Goal: Task Accomplishment & Management: Manage account settings

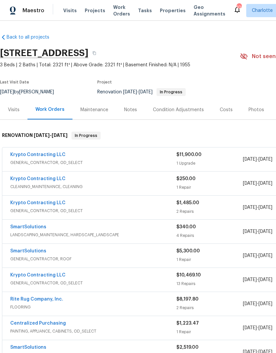
click at [28, 155] on link "Krypto Contracting LLC" at bounding box center [37, 155] width 55 height 5
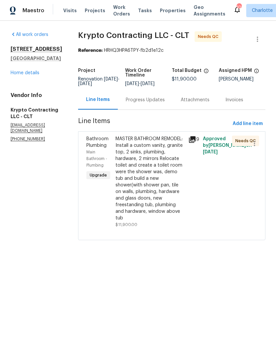
click at [194, 144] on icon at bounding box center [192, 140] width 8 height 8
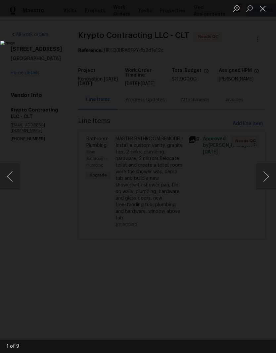
click at [267, 176] on button "Next image" at bounding box center [266, 177] width 20 height 26
click at [267, 175] on button "Next image" at bounding box center [266, 177] width 20 height 26
click at [265, 176] on button "Next image" at bounding box center [266, 177] width 20 height 26
click at [10, 177] on button "Previous image" at bounding box center [10, 177] width 20 height 26
click at [10, 176] on button "Previous image" at bounding box center [10, 177] width 20 height 26
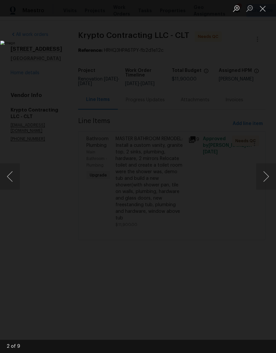
click at [266, 172] on button "Next image" at bounding box center [266, 177] width 20 height 26
click at [267, 171] on button "Next image" at bounding box center [266, 177] width 20 height 26
click at [8, 176] on button "Previous image" at bounding box center [10, 177] width 20 height 26
click at [10, 177] on button "Previous image" at bounding box center [10, 177] width 20 height 26
click at [195, 215] on img "Lightbox" at bounding box center [106, 177] width 212 height 272
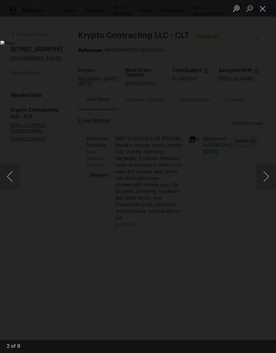
click at [266, 9] on button "Close lightbox" at bounding box center [262, 9] width 13 height 12
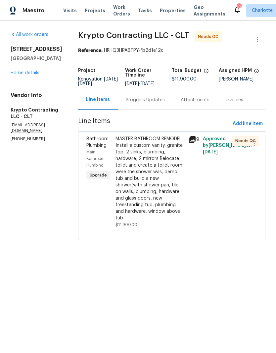
click at [18, 74] on link "Home details" at bounding box center [25, 73] width 29 height 5
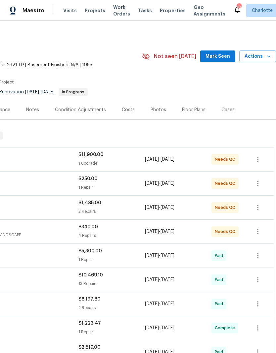
scroll to position [0, 98]
click at [226, 56] on span "Mark Seen" at bounding box center [217, 57] width 24 height 8
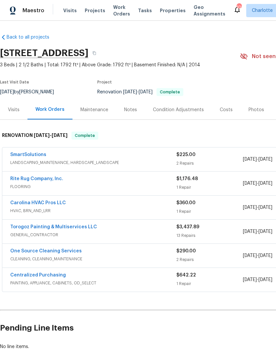
click at [23, 153] on link "SmartSolutions" at bounding box center [28, 155] width 36 height 5
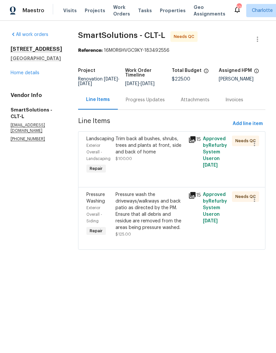
click at [106, 146] on div "Exterior Overall - Landscaping" at bounding box center [98, 152] width 25 height 20
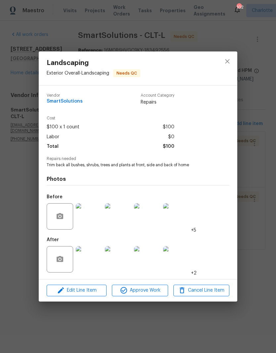
click at [90, 263] on img at bounding box center [89, 259] width 26 height 26
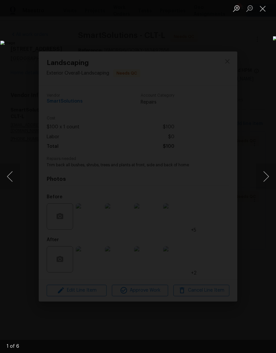
click at [267, 175] on button "Next image" at bounding box center [266, 177] width 20 height 26
click at [268, 174] on button "Next image" at bounding box center [266, 177] width 20 height 26
click at [267, 172] on button "Next image" at bounding box center [266, 177] width 20 height 26
click at [269, 172] on button "Next image" at bounding box center [266, 177] width 20 height 26
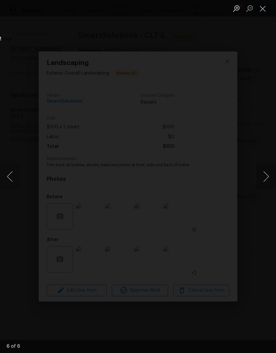
click at [268, 173] on button "Next image" at bounding box center [266, 177] width 20 height 26
click at [267, 175] on button "Next image" at bounding box center [266, 177] width 20 height 26
click at [260, 7] on button "Close lightbox" at bounding box center [262, 9] width 13 height 12
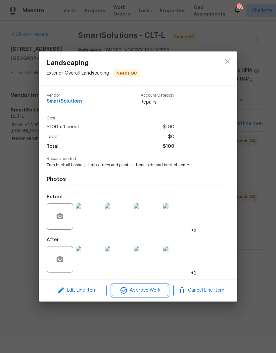
click at [147, 290] on span "Approve Work" at bounding box center [140, 291] width 52 height 8
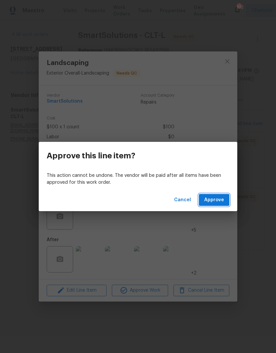
click at [217, 202] on span "Approve" at bounding box center [214, 200] width 20 height 8
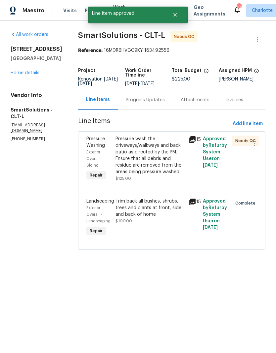
click at [158, 106] on div "Progress Updates" at bounding box center [145, 99] width 55 height 19
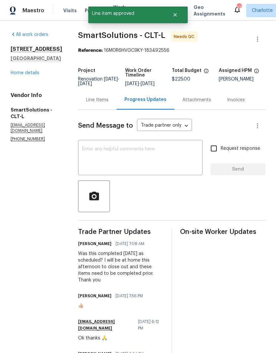
click at [100, 97] on div "Line Items" at bounding box center [97, 100] width 22 height 7
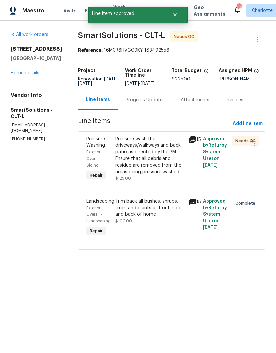
click at [100, 148] on div "Pressure Washing" at bounding box center [98, 142] width 25 height 13
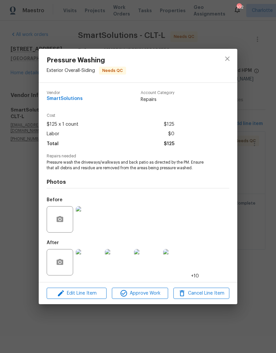
click at [88, 269] on img at bounding box center [89, 262] width 26 height 26
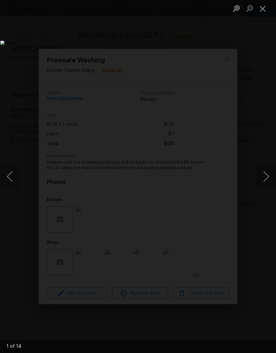
click at [266, 177] on button "Next image" at bounding box center [266, 177] width 20 height 26
click at [267, 175] on button "Next image" at bounding box center [266, 177] width 20 height 26
click at [268, 174] on button "Next image" at bounding box center [266, 177] width 20 height 26
click at [267, 174] on button "Next image" at bounding box center [266, 177] width 20 height 26
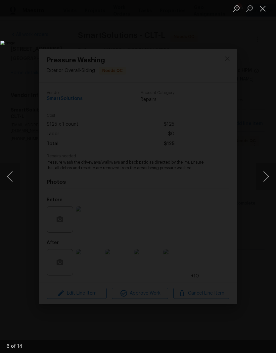
click at [266, 174] on button "Next image" at bounding box center [266, 177] width 20 height 26
click at [267, 174] on button "Next image" at bounding box center [266, 177] width 20 height 26
click at [265, 174] on button "Next image" at bounding box center [266, 177] width 20 height 26
click at [266, 11] on button "Close lightbox" at bounding box center [262, 9] width 13 height 12
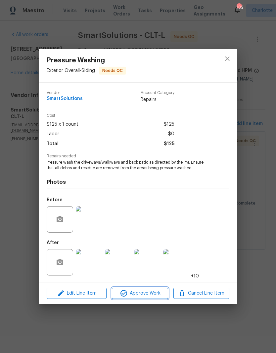
click at [151, 299] on button "Approve Work" at bounding box center [140, 294] width 56 height 12
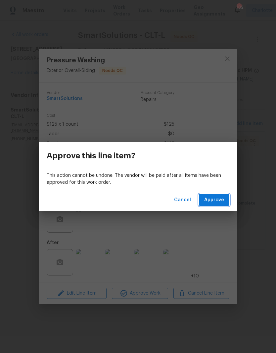
click at [216, 204] on span "Approve" at bounding box center [214, 200] width 20 height 8
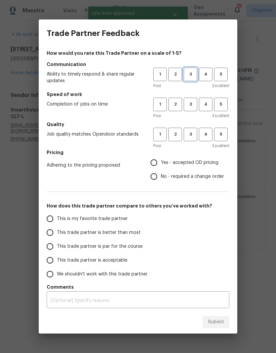
click at [188, 74] on span "3" at bounding box center [190, 75] width 12 height 8
click at [189, 103] on span "3" at bounding box center [190, 105] width 12 height 8
click at [191, 135] on span "3" at bounding box center [190, 135] width 12 height 8
click at [52, 248] on input "This trade partner is par for the course" at bounding box center [50, 247] width 14 height 14
radio input "true"
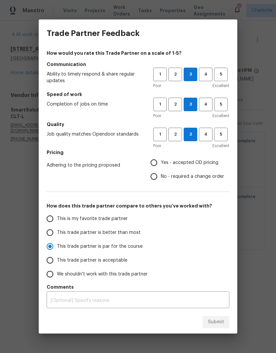
click at [151, 165] on input "Yes - accepted OD pricing" at bounding box center [154, 163] width 14 height 14
click at [177, 105] on span "2" at bounding box center [175, 105] width 12 height 8
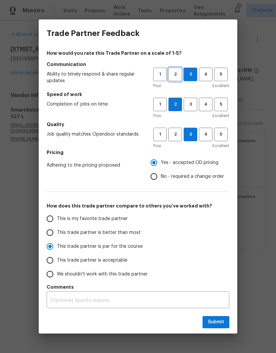
click at [175, 70] on button "2" at bounding box center [175, 75] width 14 height 14
click at [162, 299] on textarea at bounding box center [138, 301] width 174 height 5
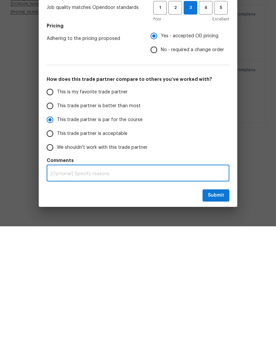
radio input "false"
type textarea "W"
radio input "false"
type textarea "Wo"
radio input "false"
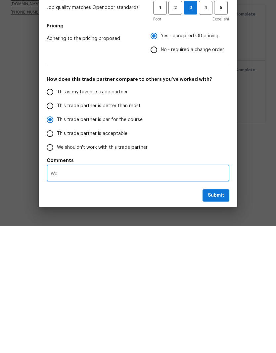
type textarea "Wor"
radio input "false"
type textarea "Work"
radio input "false"
type textarea "Work"
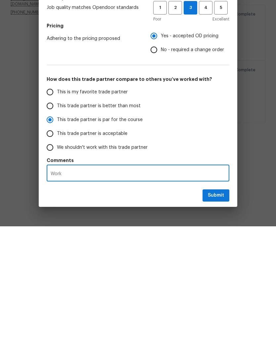
radio input "false"
type textarea "Work n"
radio input "false"
type textarea "Work no"
radio input "false"
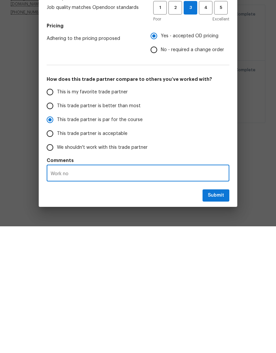
type textarea "Work not"
radio input "false"
type textarea "Work not"
radio input "false"
type textarea "Work not c"
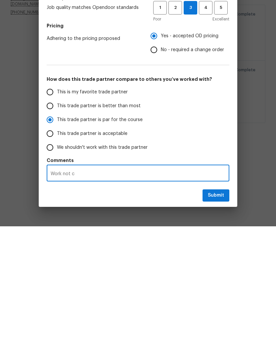
radio input "false"
type textarea "Work not co"
radio input "false"
type textarea "Work not com"
radio input "false"
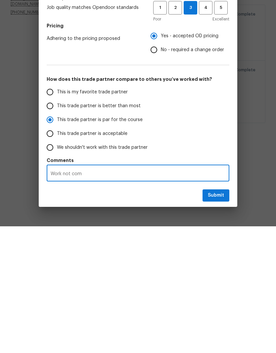
type textarea "Work not comp"
radio input "false"
type textarea "Work not compe"
radio input "false"
type textarea "Work not compel"
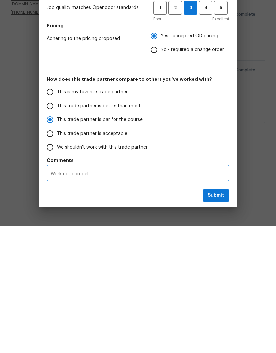
radio input "false"
type textarea "Work not compelt"
radio input "false"
type textarea "Work not compelte"
radio input "false"
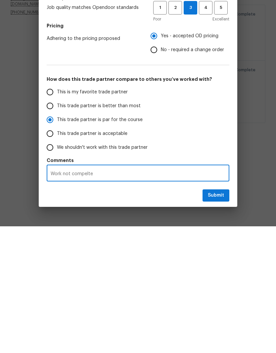
type textarea "Work not compelted"
radio input "false"
type textarea "Work not completed"
radio input "false"
type textarea "Work not completed"
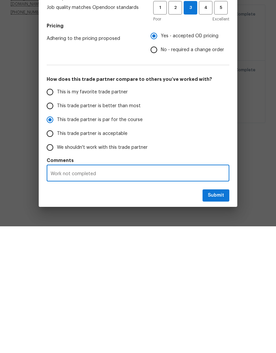
radio input "false"
type textarea "Work not completed w"
radio input "false"
type textarea "Work not completed wh"
radio input "false"
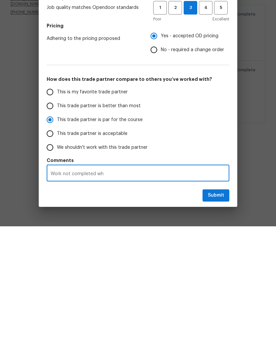
type textarea "Work not completed whe"
radio input "false"
type textarea "Work not completed when"
radio input "false"
type textarea "Work not completed when"
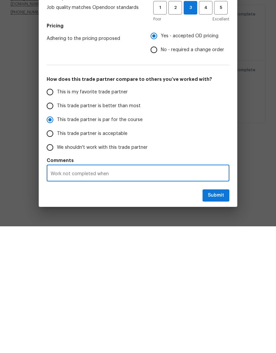
radio input "false"
type textarea "Work not completed when r"
radio input "false"
type textarea "Work not completed when re"
radio input "false"
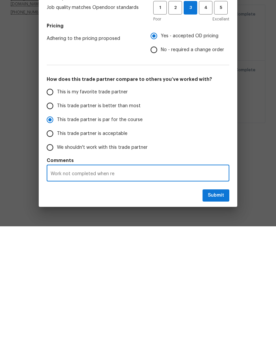
type textarea "Work not completed when req"
radio input "false"
type textarea "Work not completed when requ"
radio input "false"
type textarea "Work not completed when reque"
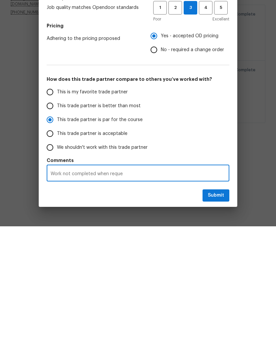
radio input "false"
type textarea "Work not completed when reques"
radio input "false"
type textarea "Work not completed when request"
radio input "false"
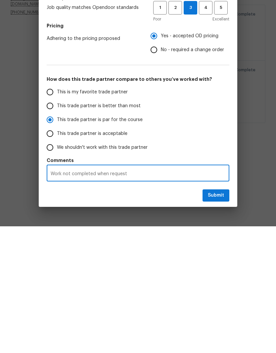
type textarea "Work not completed when requeste"
radio input "false"
type textarea "Work not completed when requested"
radio input "false"
type textarea "Work not completed when requested."
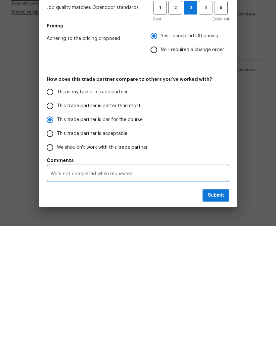
radio input "false"
type textarea "Work not completed when requested."
radio input "false"
type textarea "Work not completed when requested. N"
radio input "false"
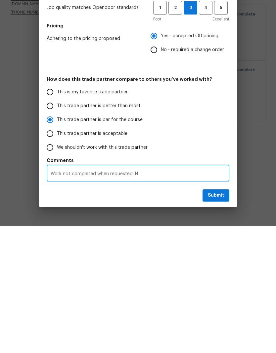
type textarea "Work not completed when requested. No"
radio input "false"
type textarea "Work not completed when requested. No"
radio input "false"
type textarea "Work not completed when requested. No n"
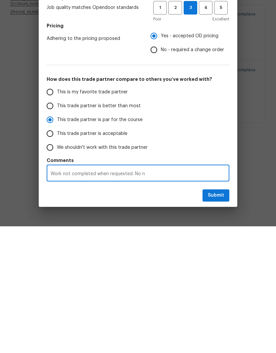
radio input "false"
type textarea "Work not completed when requested. No"
radio input "false"
type textarea "Work not completed when requested. No m"
radio input "false"
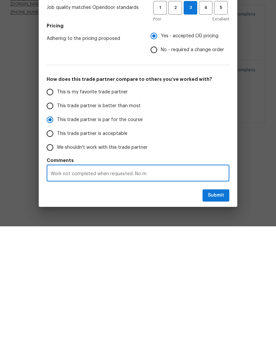
type textarea "Work not completed when requested. No me"
radio input "false"
type textarea "Work not completed when requested. No mes"
radio input "false"
type textarea "Work not completed when requested. No mesa"
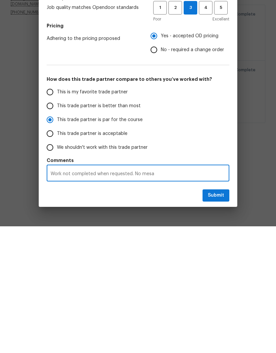
radio input "false"
type textarea "Work not completed when requested. No mesaa"
radio input "false"
type textarea "Work not completed when requested. No mesaag"
radio input "false"
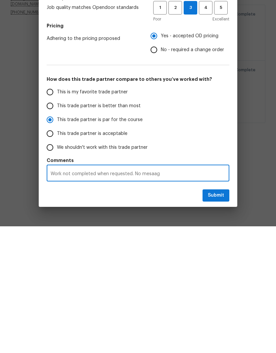
type textarea "Work not completed when requested. No mesaage"
radio input "false"
type textarea "Work not completed when requested. No mesaages"
radio input "false"
type textarea "Work not completed when requested. No mesaages"
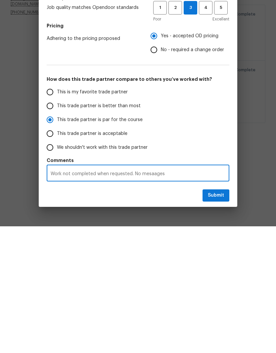
radio input "false"
type textarea "Work not completed when requested. No mesaages"
radio input "false"
type textarea "Work not completed when requested. No mesaage"
radio input "false"
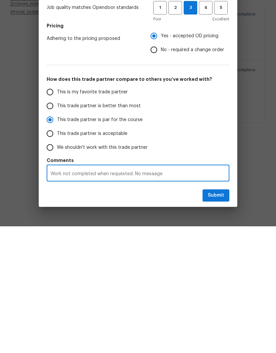
type textarea "Work not completed when requested. No mesaag"
radio input "false"
type textarea "Work not completed when requested. No mesaa"
radio input "false"
type textarea "Work not completed when requested. No mesa"
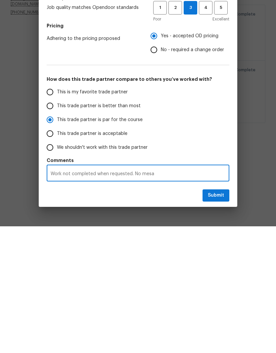
radio input "false"
type textarea "Work not completed when requested. No mes"
radio input "false"
type textarea "Work not completed when requested. No mess"
radio input "false"
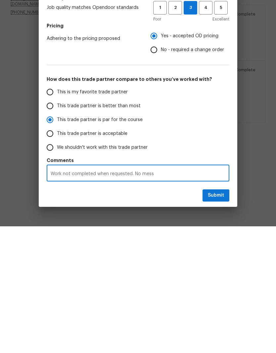
type textarea "Work not completed when requested. No messa"
radio input "false"
type textarea "Work not completed when requested. No messag"
radio input "false"
type textarea "Work not completed when requested. No message"
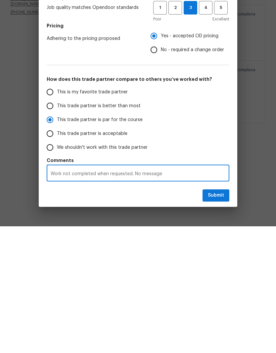
radio input "false"
type textarea "Work not completed when requested. No messages"
radio input "false"
type textarea "Work not completed when requested. No messages"
radio input "false"
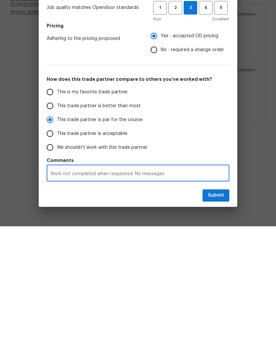
type textarea "Work not completed when requested. No messages o"
radio input "false"
type textarea "Work not completed when requested. No messages or"
radio input "false"
type textarea "Work not completed when requested. No messages or"
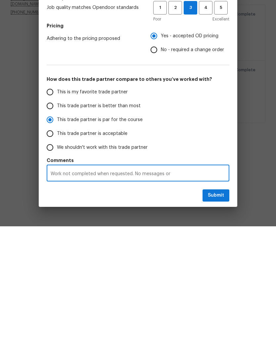
radio input "false"
type textarea "Work not completed when requested. No messages or n"
radio input "false"
type textarea "Work not completed when requested. No messages or no"
radio input "false"
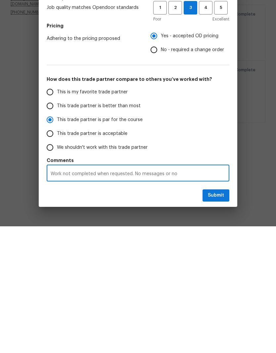
type textarea "Work not completed when requested. No messages or not"
radio input "false"
type textarea "Work not completed when requested. No messages or noti"
radio input "false"
type textarea "Work not completed when requested. No messages or notif"
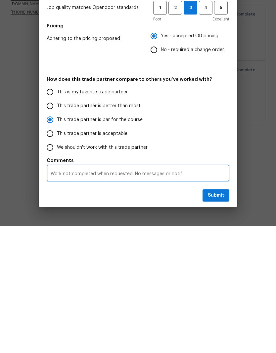
radio input "false"
type textarea "Work not completed when requested. No messages or notifications"
radio input "false"
type textarea "Work not completed when requested. No messages or notifications"
radio input "false"
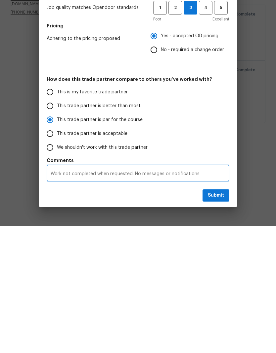
type textarea "Work not completed when requested. No messages or notifications a"
radio input "false"
type textarea "Work not completed when requested. No messages or notifications ad"
radio input "false"
type textarea "Work not completed when requested. No messages or notifications adv"
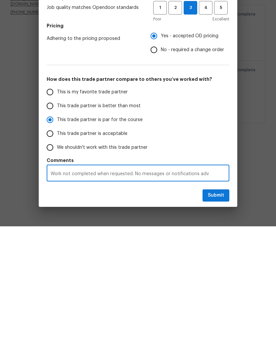
radio input "false"
type textarea "Work not completed when requested. No messages or notifications advi"
radio input "false"
type textarea "Work not completed when requested. No messages or notifications advis"
radio input "false"
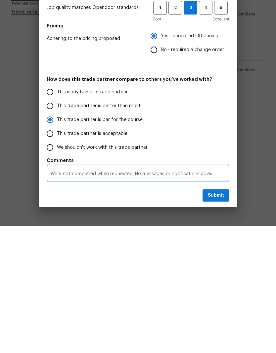
type textarea "Work not completed when requested. No messages or notifications advisi"
radio input "false"
type textarea "Work not completed when requested. No messages or notifications advisin"
radio input "false"
type textarea "Work not completed when requested. No messages or notifications advising"
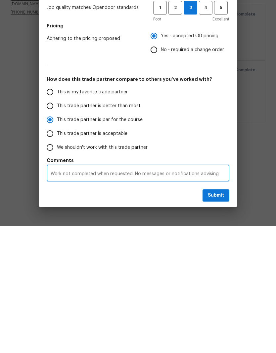
radio input "false"
type textarea "Work not completed when requested. No messages or notifications advising"
radio input "false"
type textarea "Work not completed when requested. No messages or notifications advising o"
radio input "false"
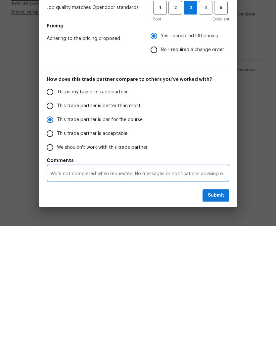
type textarea "Work not completed when requested. No messages or notifications advising of"
radio input "false"
type textarea "Work not completed when requested. No messages or notifications advising of"
radio input "false"
type textarea "Work not completed when requested. No messages or notifications advising of f"
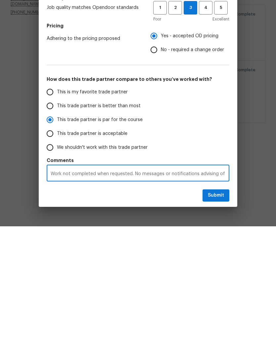
radio input "false"
type textarea "Work not completed when requested. No messages or notifications advising of fe"
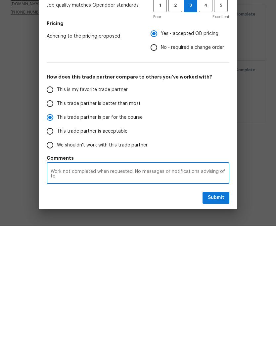
radio input "false"
type textarea "Work not completed when requested. No messages or notifications advising of fel"
radio input "false"
type textarea "Work not completed when requested. No messages or notifications advising of fela"
radio input "false"
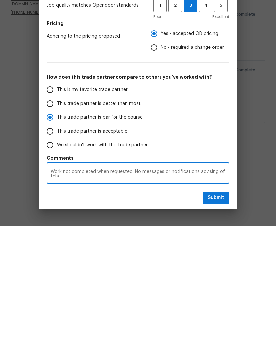
type textarea "Work not completed when requested. No messages or notifications advising of fel…"
radio input "false"
type textarea "Work not completed when requested. No messages or notifications advising of fel…"
radio input "false"
type textarea "Work not completed when requested. No messages or notifications advising of del…"
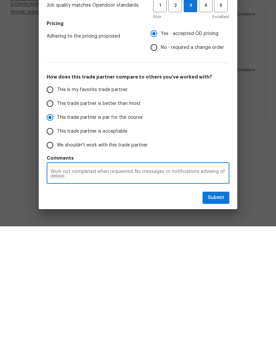
radio input "false"
type textarea "Work not completed when requested. No messages or notifications advising of del…"
click at [220, 319] on button "Submit" at bounding box center [215, 325] width 27 height 12
radio input "false"
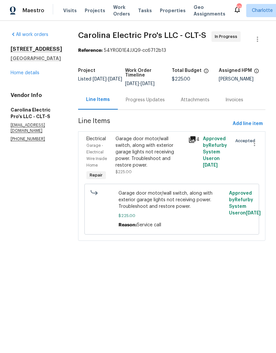
click at [158, 103] on div "Progress Updates" at bounding box center [145, 100] width 39 height 7
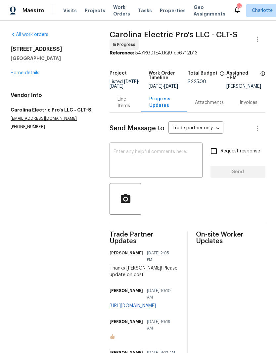
click at [32, 74] on link "Home details" at bounding box center [25, 73] width 29 height 5
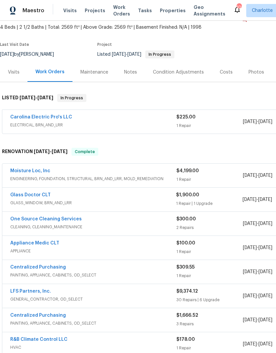
scroll to position [38, 0]
click at [28, 171] on link "Moisture Loc, Inc" at bounding box center [30, 171] width 40 height 5
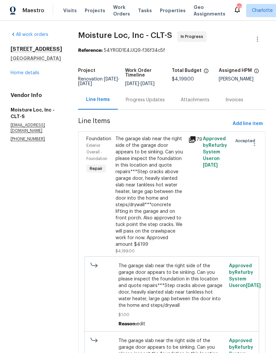
click at [147, 103] on div "Progress Updates" at bounding box center [145, 100] width 39 height 7
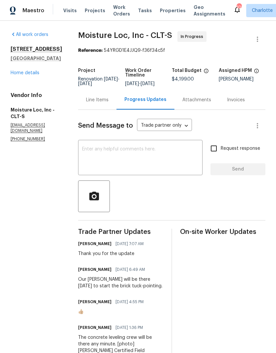
click at [160, 154] on textarea at bounding box center [140, 158] width 116 height 23
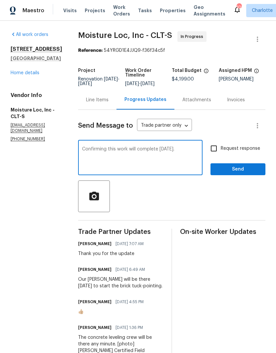
type textarea "Confirming this work will complete today."
click at [217, 144] on input "Request response" at bounding box center [213, 149] width 14 height 14
checkbox input "true"
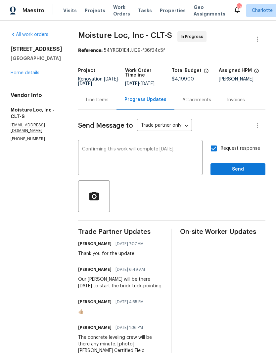
click at [187, 157] on textarea "Confirming this work will complete today." at bounding box center [140, 158] width 116 height 23
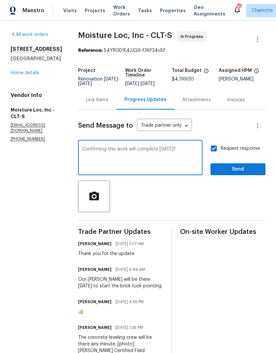
type textarea "Confirming this work will complete today?"
click at [254, 168] on span "Send" at bounding box center [237, 170] width 44 height 8
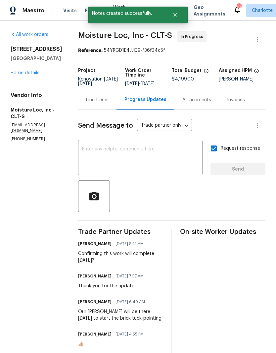
click at [14, 76] on div "2405 Falling Leaf Ct Rock Hill, SC 29732 Home details" at bounding box center [37, 61] width 52 height 30
click at [23, 75] on link "Home details" at bounding box center [25, 73] width 29 height 5
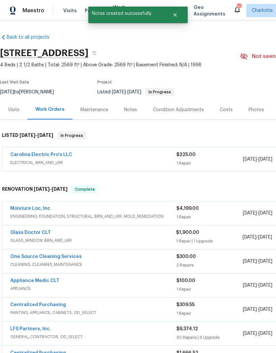
click at [26, 233] on link "Glass Doctor CLT" at bounding box center [30, 233] width 40 height 5
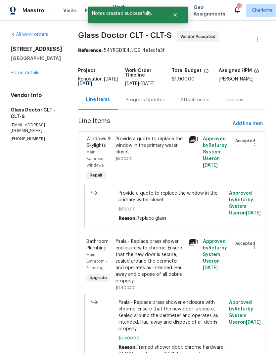
click at [139, 98] on div "Progress Updates" at bounding box center [145, 100] width 39 height 7
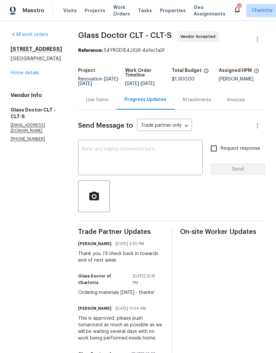
click at [149, 155] on textarea at bounding box center [140, 158] width 116 height 23
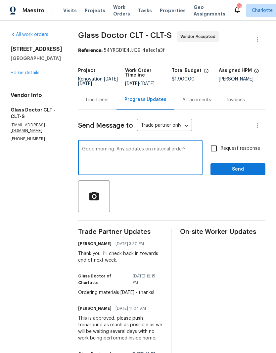
type textarea "Good morning. Any updates on material order?"
click at [214, 149] on input "Request response" at bounding box center [213, 149] width 14 height 14
checkbox input "true"
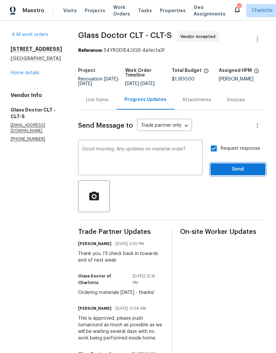
click at [254, 167] on span "Send" at bounding box center [237, 170] width 44 height 8
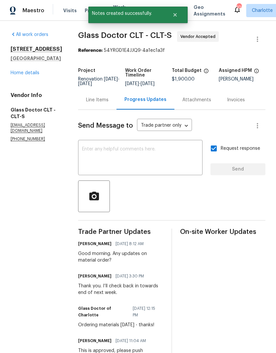
click at [19, 75] on link "Home details" at bounding box center [25, 73] width 29 height 5
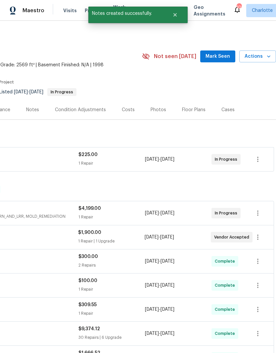
scroll to position [0, 98]
click at [222, 58] on span "Mark Seen" at bounding box center [217, 57] width 24 height 8
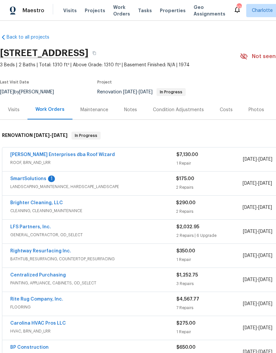
click at [21, 155] on link "Nordman Enterprises dba Roof Wizard" at bounding box center [62, 155] width 104 height 5
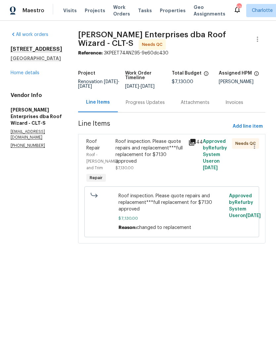
click at [148, 103] on div "Progress Updates" at bounding box center [145, 102] width 39 height 7
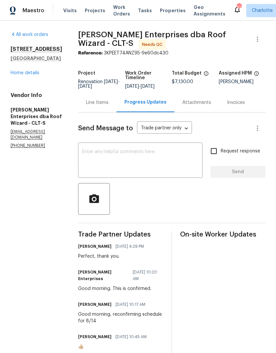
click at [92, 107] on div "Line Items" at bounding box center [97, 102] width 38 height 19
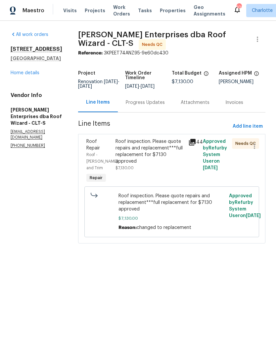
click at [189, 143] on icon at bounding box center [192, 142] width 7 height 7
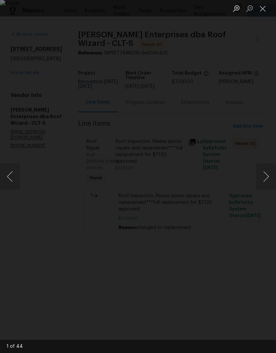
click at [264, 175] on button "Next image" at bounding box center [266, 177] width 20 height 26
click at [261, 177] on button "Next image" at bounding box center [266, 177] width 20 height 26
click at [261, 176] on button "Next image" at bounding box center [266, 177] width 20 height 26
click at [262, 176] on button "Next image" at bounding box center [266, 177] width 20 height 26
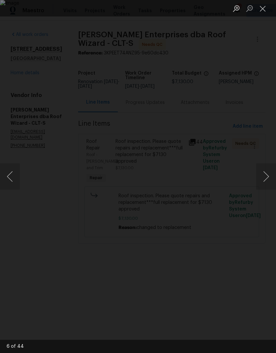
click at [260, 176] on button "Next image" at bounding box center [266, 177] width 20 height 26
click at [261, 176] on button "Next image" at bounding box center [266, 177] width 20 height 26
click at [261, 177] on button "Next image" at bounding box center [266, 177] width 20 height 26
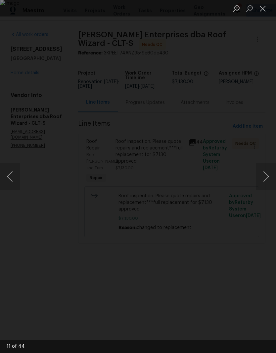
click at [261, 176] on button "Next image" at bounding box center [266, 177] width 20 height 26
click at [261, 177] on button "Next image" at bounding box center [266, 177] width 20 height 26
click at [261, 176] on button "Next image" at bounding box center [266, 177] width 20 height 26
click at [260, 176] on button "Next image" at bounding box center [266, 177] width 20 height 26
click at [260, 177] on button "Next image" at bounding box center [266, 177] width 20 height 26
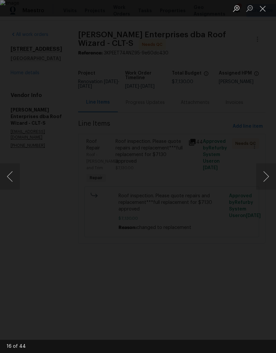
click at [261, 178] on button "Next image" at bounding box center [266, 177] width 20 height 26
click at [261, 177] on button "Next image" at bounding box center [266, 177] width 20 height 26
click at [259, 176] on button "Next image" at bounding box center [266, 177] width 20 height 26
click at [264, 174] on button "Next image" at bounding box center [266, 177] width 20 height 26
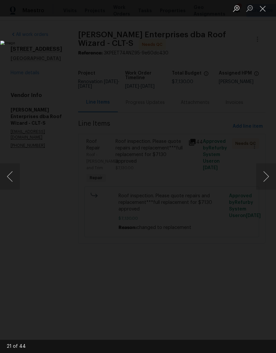
click at [263, 173] on button "Next image" at bounding box center [266, 177] width 20 height 26
click at [263, 174] on button "Next image" at bounding box center [266, 177] width 20 height 26
click at [262, 175] on button "Next image" at bounding box center [266, 177] width 20 height 26
click at [264, 174] on button "Next image" at bounding box center [266, 177] width 20 height 26
click at [263, 174] on button "Next image" at bounding box center [266, 177] width 20 height 26
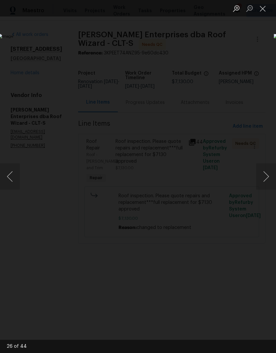
click at [262, 10] on button "Close lightbox" at bounding box center [262, 9] width 13 height 12
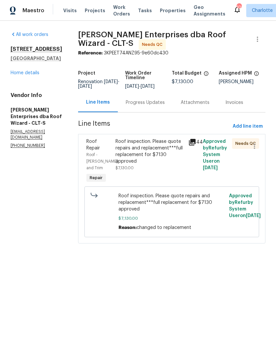
click at [15, 75] on link "Home details" at bounding box center [25, 73] width 29 height 5
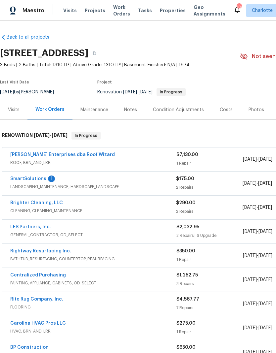
click at [21, 180] on link "SmartSolutions" at bounding box center [28, 179] width 36 height 5
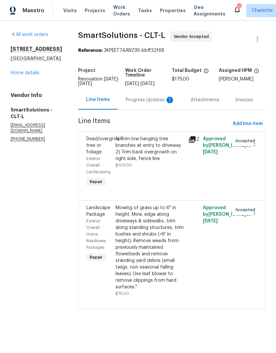
click at [187, 106] on div "Attachments" at bounding box center [204, 99] width 45 height 19
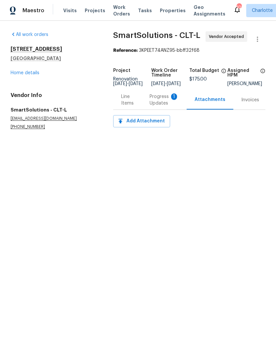
click at [169, 103] on div "Progress Updates 1" at bounding box center [163, 99] width 29 height 13
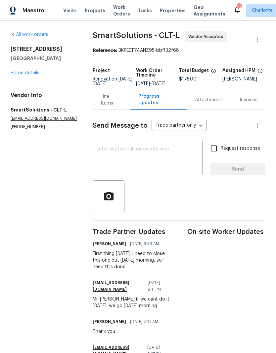
click at [112, 107] on div "Line Items" at bounding box center [111, 99] width 22 height 13
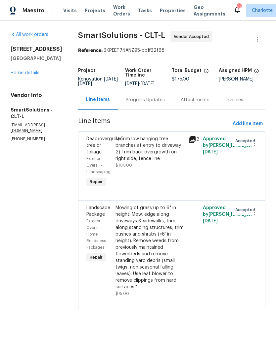
click at [149, 103] on div "Progress Updates" at bounding box center [145, 100] width 39 height 7
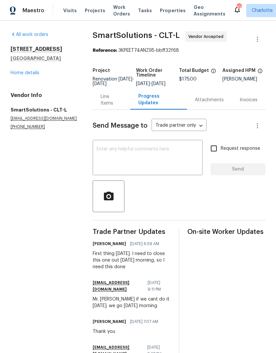
click at [15, 73] on link "Home details" at bounding box center [25, 73] width 29 height 5
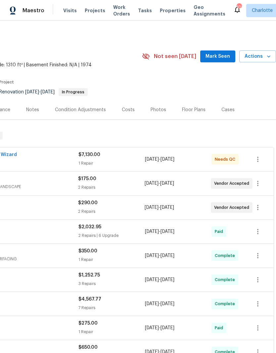
scroll to position [0, 98]
click at [223, 56] on span "Mark Seen" at bounding box center [217, 57] width 24 height 8
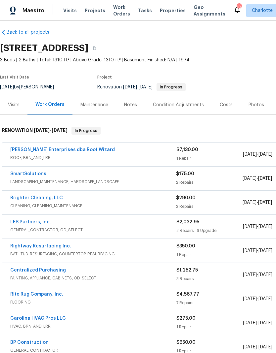
scroll to position [5, 0]
click at [47, 197] on link "Brighter Cleaning, LLC" at bounding box center [36, 198] width 53 height 5
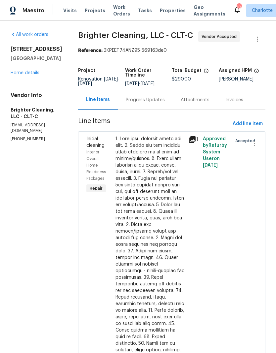
click at [145, 103] on div "Progress Updates" at bounding box center [145, 100] width 39 height 7
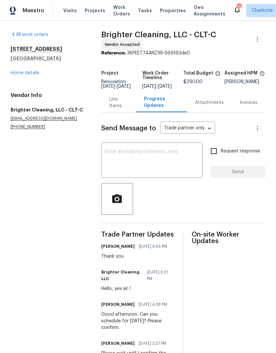
click at [18, 74] on link "Home details" at bounding box center [25, 73] width 29 height 5
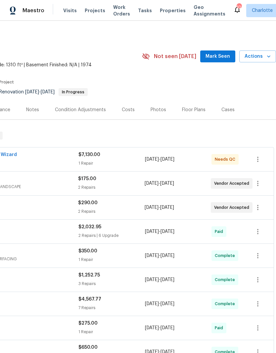
scroll to position [0, 98]
click at [222, 56] on span "Mark Seen" at bounding box center [217, 57] width 24 height 8
click at [131, 108] on div "Costs" at bounding box center [128, 110] width 13 height 7
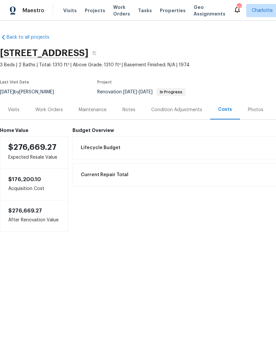
click at [38, 109] on div "Work Orders" at bounding box center [48, 110] width 27 height 7
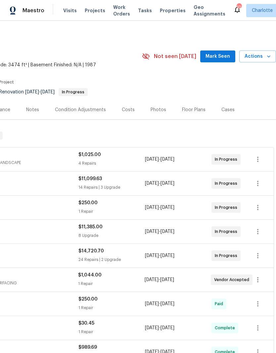
scroll to position [0, 98]
click at [221, 54] on span "Mark Seen" at bounding box center [217, 57] width 24 height 8
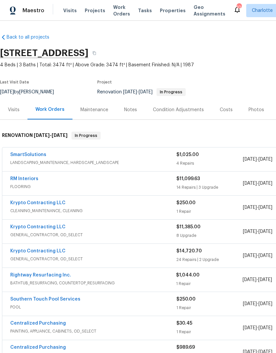
scroll to position [0, 0]
click at [92, 210] on span "CLEANING_MAINTENANCE, CLEANING" at bounding box center [93, 211] width 166 height 7
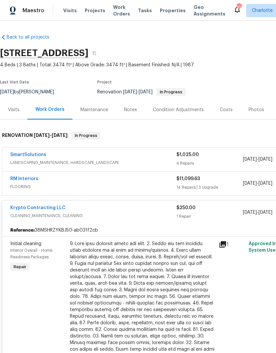
click at [90, 211] on div "Krypto Contracting LLC" at bounding box center [93, 209] width 166 height 8
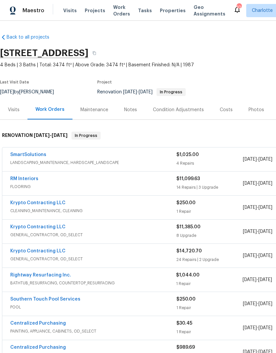
click at [98, 232] on span "GENERAL_CONTRACTOR, OD_SELECT" at bounding box center [93, 235] width 166 height 7
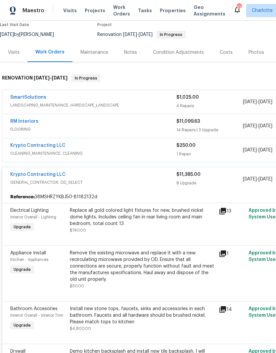
scroll to position [57, 0]
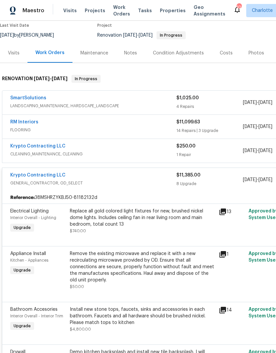
click at [107, 180] on span "GENERAL_CONTRACTOR, OD_SELECT" at bounding box center [93, 183] width 166 height 7
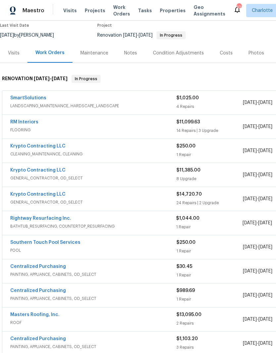
click at [93, 205] on span "GENERAL_CONTRACTOR, OD_SELECT" at bounding box center [93, 202] width 166 height 7
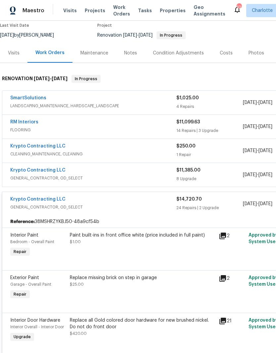
click at [100, 206] on span "GENERAL_CONTRACTOR, OD_SELECT" at bounding box center [93, 207] width 166 height 7
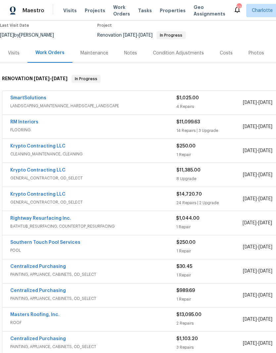
click at [98, 204] on span "GENERAL_CONTRACTOR, OD_SELECT" at bounding box center [93, 202] width 166 height 7
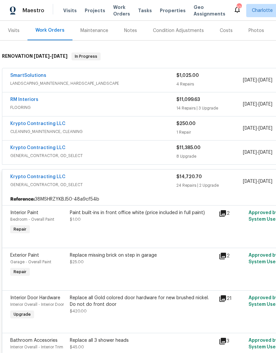
scroll to position [79, 2]
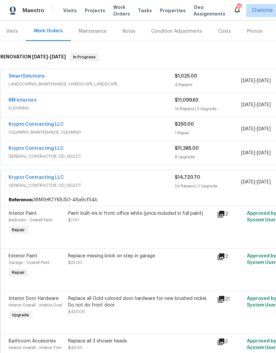
click at [103, 189] on div "Krypto Contracting LLC GENERAL_CONTRACTOR, OD_SELECT" at bounding box center [92, 182] width 166 height 16
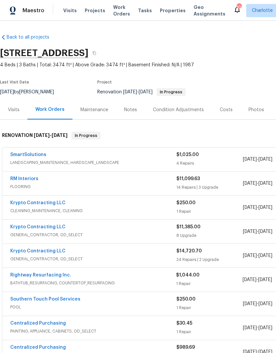
scroll to position [0, 0]
click at [16, 180] on link "RM Interiors" at bounding box center [24, 179] width 28 height 5
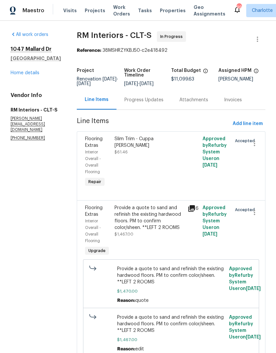
click at [153, 101] on div "Progress Updates" at bounding box center [143, 100] width 39 height 7
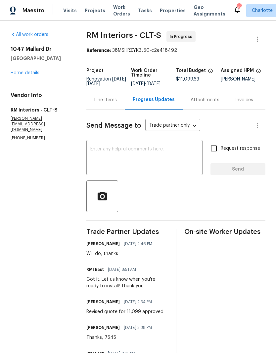
click at [108, 103] on div "Line Items" at bounding box center [105, 100] width 22 height 7
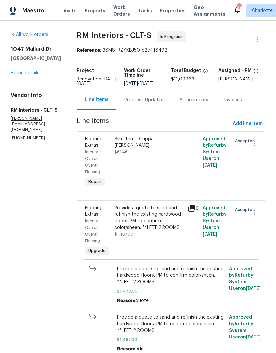
click at [145, 103] on div "Progress Updates" at bounding box center [143, 100] width 39 height 7
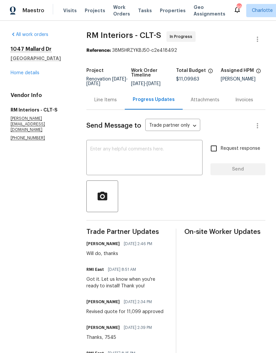
click at [141, 162] on textarea at bounding box center [144, 158] width 108 height 23
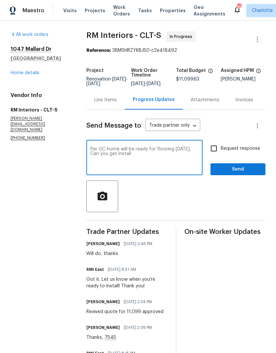
type textarea "Per GC home will be ready for flooring [DATE]. Can you get install"
click at [125, 155] on textarea "Per GC home will be ready for flooring [DATE]. Can you get install" at bounding box center [144, 158] width 108 height 23
click at [130, 155] on textarea "Per GC home will be ready for flooring [DATE]. Can you get install" at bounding box center [144, 158] width 108 height 23
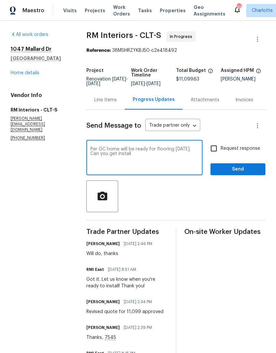
click at [103, 103] on div "Line Items" at bounding box center [105, 100] width 22 height 7
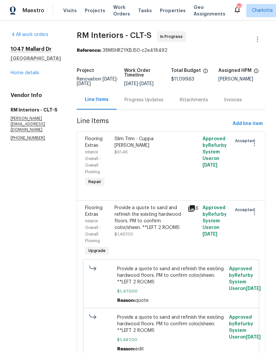
click at [155, 103] on div "Progress Updates" at bounding box center [143, 100] width 39 height 7
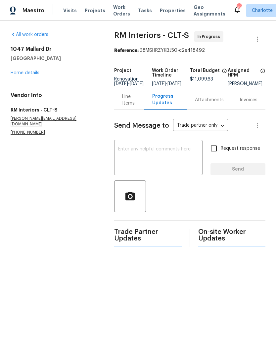
click at [150, 165] on textarea at bounding box center [158, 158] width 80 height 23
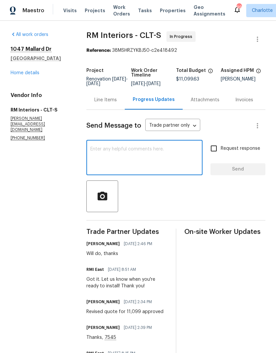
click at [127, 159] on textarea at bounding box center [144, 158] width 108 height 23
paste textarea "Per GC home will be ready for flooring [DATE]. Can you get install"
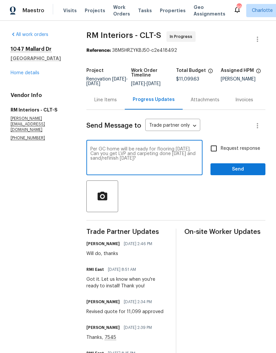
type textarea "Per GC home will be ready for flooring [DATE]. Can you get LVP and carpeting do…"
click at [216, 154] on input "Request response" at bounding box center [213, 149] width 14 height 14
checkbox input "true"
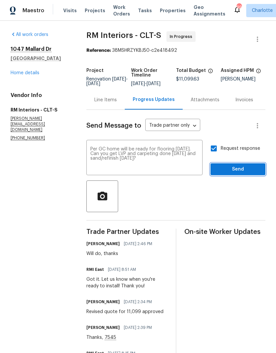
click at [248, 174] on span "Send" at bounding box center [237, 170] width 44 height 8
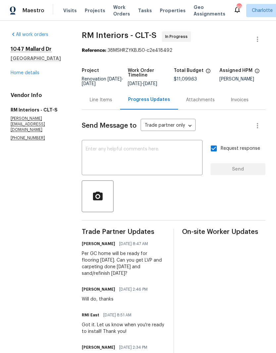
click at [102, 103] on div "Line Items" at bounding box center [101, 100] width 22 height 7
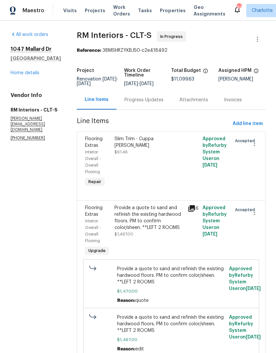
click at [153, 108] on div "Progress Updates" at bounding box center [143, 99] width 55 height 19
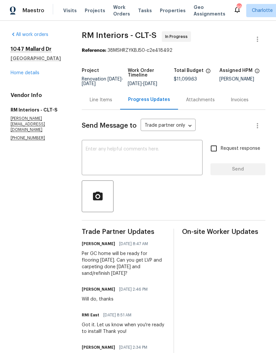
click at [108, 109] on div "Line Items" at bounding box center [101, 99] width 38 height 19
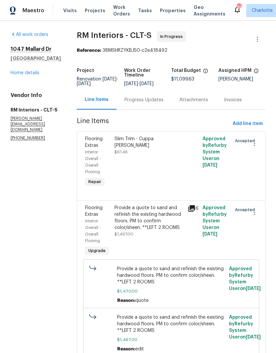
click at [20, 74] on link "Home details" at bounding box center [25, 73] width 29 height 5
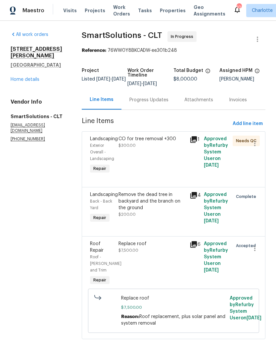
scroll to position [8, 0]
click at [101, 244] on span "Roof Repair" at bounding box center [97, 247] width 14 height 11
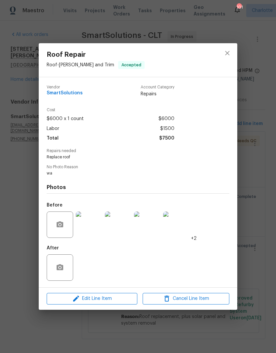
click at [90, 232] on img at bounding box center [89, 225] width 26 height 26
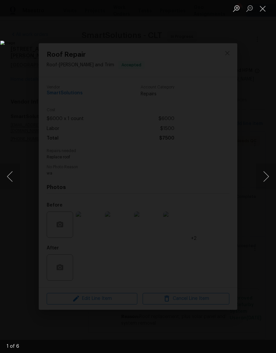
click at [266, 182] on button "Next image" at bounding box center [266, 177] width 20 height 26
click at [268, 182] on button "Next image" at bounding box center [266, 177] width 20 height 26
click at [272, 177] on button "Next image" at bounding box center [266, 177] width 20 height 26
click at [265, 11] on button "Close lightbox" at bounding box center [262, 9] width 13 height 12
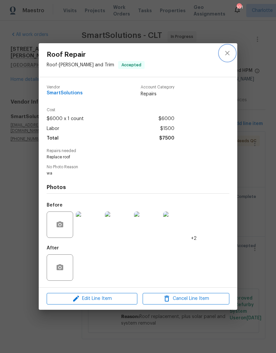
click at [228, 53] on icon "close" at bounding box center [227, 53] width 8 height 8
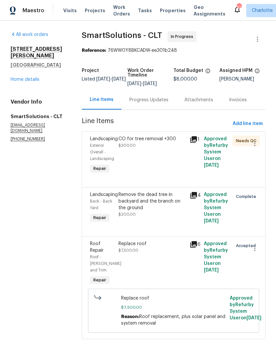
click at [156, 97] on div "Progress Updates" at bounding box center [148, 100] width 39 height 7
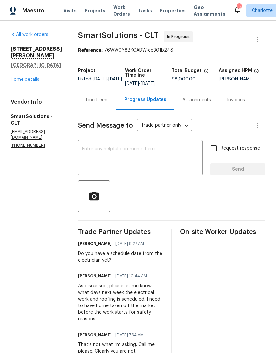
click at [19, 77] on link "Home details" at bounding box center [25, 79] width 29 height 5
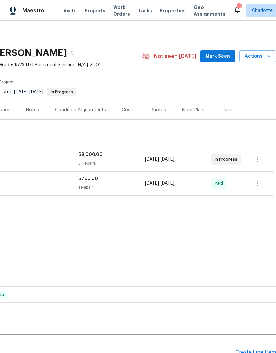
scroll to position [0, 98]
click at [216, 54] on span "Mark Seen" at bounding box center [217, 57] width 24 height 8
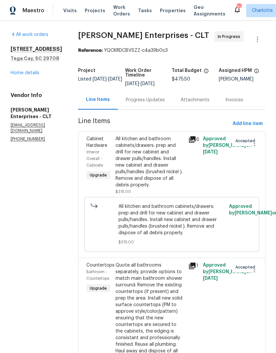
click at [14, 75] on link "Home details" at bounding box center [25, 73] width 29 height 5
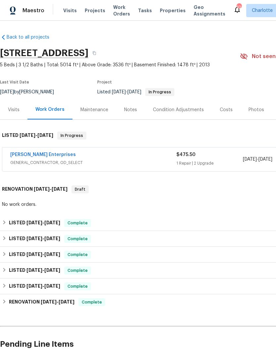
click at [128, 113] on div "Notes" at bounding box center [130, 110] width 13 height 7
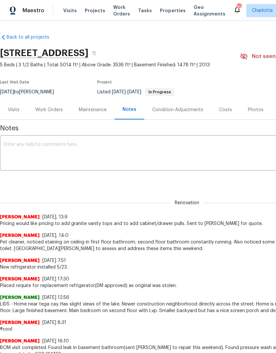
click at [25, 148] on textarea at bounding box center [186, 153] width 365 height 23
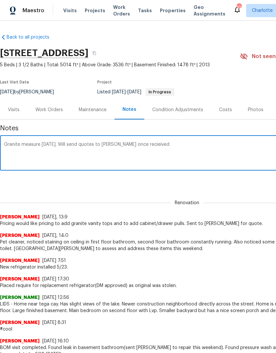
click at [137, 146] on textarea "Granite measure [DATE]. Will send quotes to [PERSON_NAME] once recieived" at bounding box center [186, 153] width 365 height 23
click at [140, 144] on textarea "Granite measure [DATE]. Will send quotes to [PERSON_NAME] once recieived" at bounding box center [186, 153] width 365 height 23
click at [138, 144] on textarea "Granite measure tomorrow. Will send quotes to Ian once recieived" at bounding box center [186, 153] width 365 height 23
click at [113, 144] on textarea "Granite measure tomorrow. Will send quotes to Ian once received" at bounding box center [186, 153] width 365 height 23
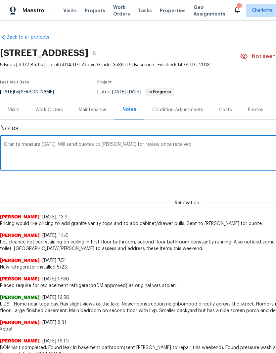
click at [177, 149] on textarea "Granite measure tomorrow. Will send quotes to Ian for review once received" at bounding box center [186, 153] width 365 height 23
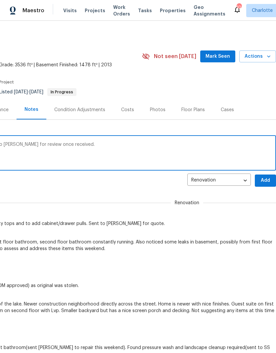
scroll to position [0, 98]
type textarea "Granite measure tomorrow. Will send quotes to Ian for review once received."
click at [268, 180] on span "Add" at bounding box center [265, 181] width 11 height 8
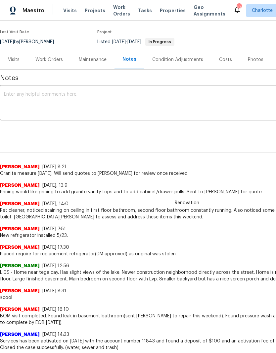
scroll to position [50, 0]
click at [52, 64] on div "Work Orders" at bounding box center [48, 59] width 43 height 19
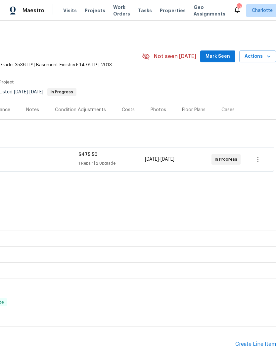
scroll to position [0, 98]
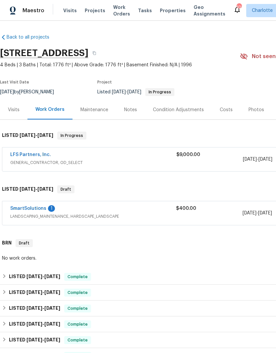
click at [39, 207] on link "SmartSolutions" at bounding box center [28, 208] width 36 height 5
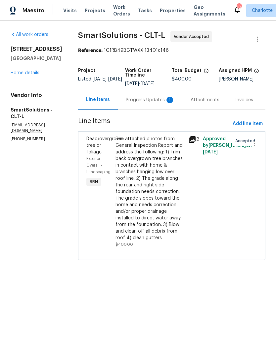
click at [163, 104] on div "Progress Updates 1" at bounding box center [150, 99] width 65 height 19
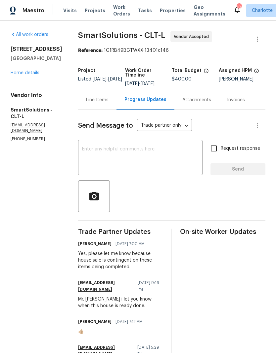
click at [17, 71] on link "Home details" at bounding box center [25, 73] width 29 height 5
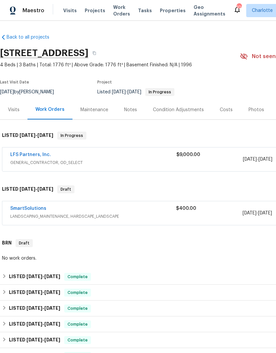
click at [32, 157] on link "LFS Partners, Inc." at bounding box center [30, 155] width 41 height 5
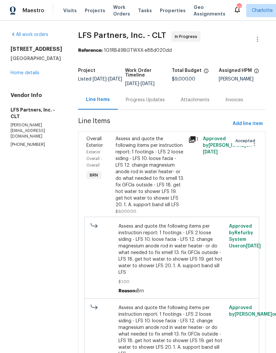
click at [150, 107] on div "Progress Updates" at bounding box center [145, 99] width 55 height 19
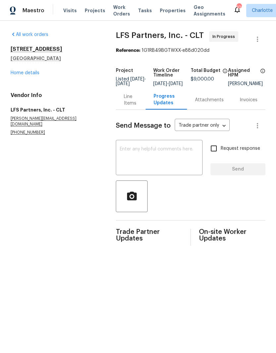
click at [127, 105] on div "Line Items" at bounding box center [131, 99] width 14 height 13
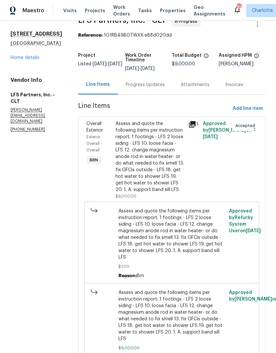
click at [18, 57] on link "Home details" at bounding box center [25, 58] width 29 height 5
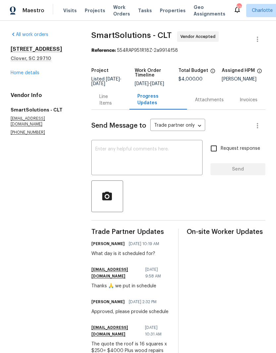
click at [112, 164] on textarea at bounding box center [146, 158] width 103 height 23
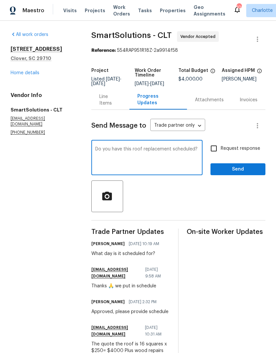
type textarea "Do you have this roof replacement scheduled?"
click at [212, 150] on input "Request response" at bounding box center [213, 149] width 14 height 14
checkbox input "true"
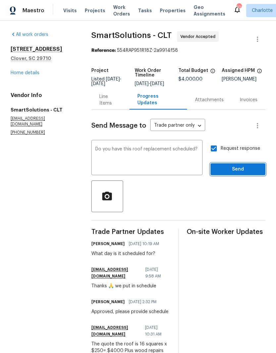
click at [248, 168] on button "Send" at bounding box center [237, 170] width 55 height 12
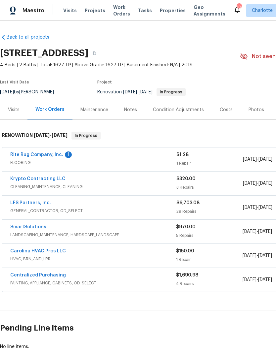
click at [23, 157] on link "Rite Rug Company, Inc." at bounding box center [36, 155] width 53 height 5
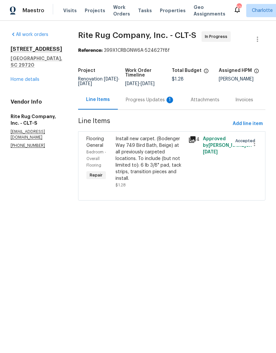
click at [155, 103] on div "Progress Updates 1" at bounding box center [150, 100] width 49 height 7
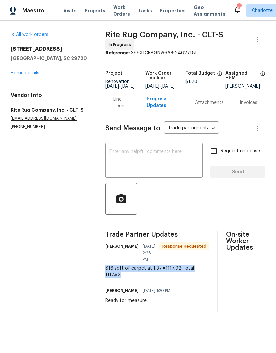
copy div "816 sqft of carpet at 1.37 =1117.92 Total 1117.92"
click at [123, 109] on div "Line Items" at bounding box center [122, 102] width 18 height 13
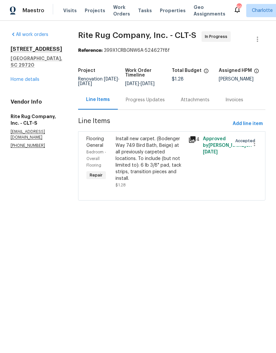
click at [104, 145] on span "Flooring General" at bounding box center [95, 142] width 18 height 11
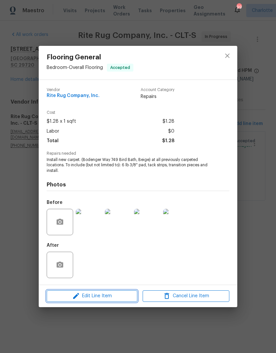
click at [114, 297] on span "Edit Line Item" at bounding box center [92, 296] width 87 height 8
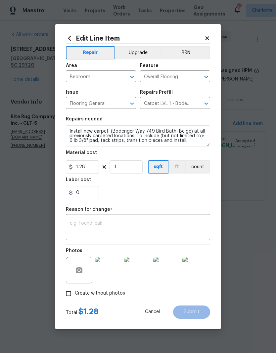
click at [84, 229] on textarea at bounding box center [138, 228] width 136 height 14
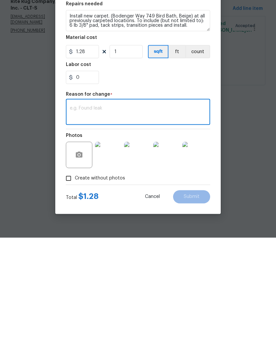
click at [82, 221] on textarea at bounding box center [138, 228] width 136 height 14
paste textarea "816 sqft of carpet at 1.37 =1117.92 Total 1117.92"
type textarea "816 sqft of carpet at 1.37 =1117.92 Total 1117.92"
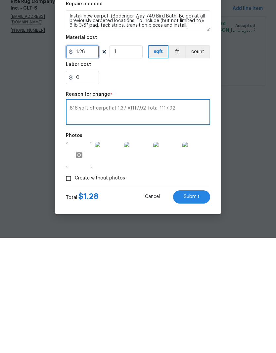
click at [91, 161] on input "1.28" at bounding box center [82, 167] width 33 height 13
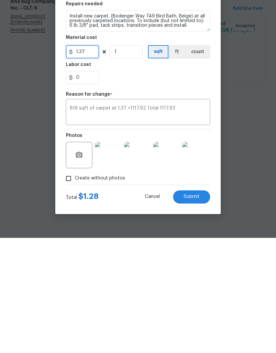
type input "1.37"
click at [132, 161] on input "1" at bounding box center [125, 167] width 33 height 13
type input "816"
click at [193, 306] on button "Submit" at bounding box center [191, 312] width 37 height 13
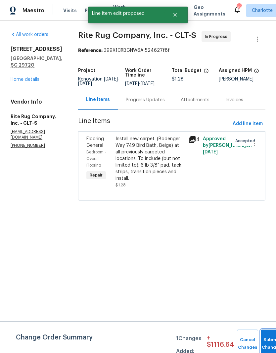
click at [260, 339] on button "Submit Changes" at bounding box center [270, 344] width 21 height 28
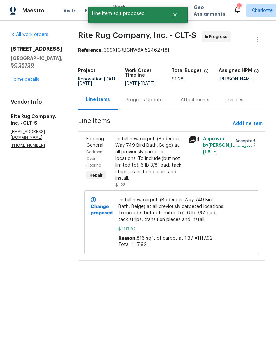
click at [161, 103] on div "Progress Updates" at bounding box center [145, 100] width 39 height 7
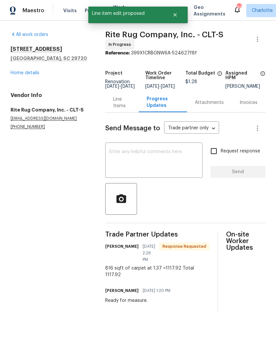
click at [162, 160] on textarea at bounding box center [153, 161] width 89 height 23
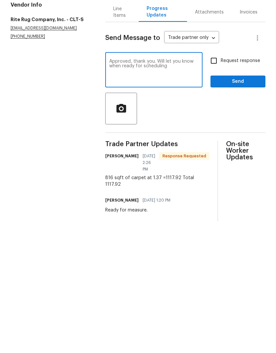
type textarea "Approved, thank you. Will let you know when ready for scheduling"
click at [241, 166] on button "Send" at bounding box center [237, 172] width 55 height 12
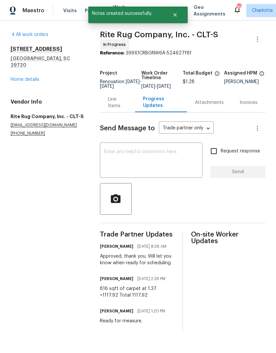
click at [24, 77] on link "Home details" at bounding box center [25, 79] width 29 height 5
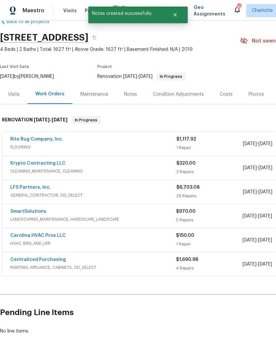
scroll to position [15, 0]
click at [100, 192] on div "LFS Partners, Inc." at bounding box center [93, 189] width 166 height 8
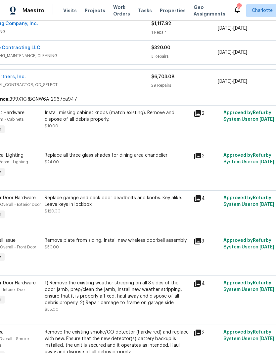
scroll to position [131, 27]
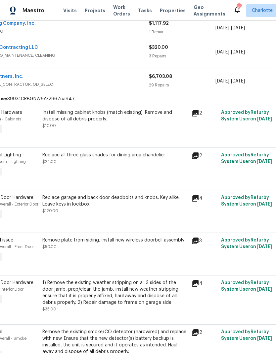
click at [194, 114] on icon at bounding box center [195, 113] width 7 height 7
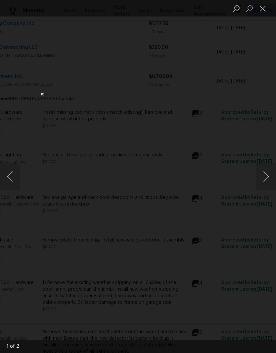
click at [265, 177] on button "Next image" at bounding box center [266, 177] width 20 height 26
click at [262, 176] on button "Next image" at bounding box center [266, 177] width 20 height 26
click at [259, 175] on button "Next image" at bounding box center [266, 177] width 20 height 26
click at [263, 9] on button "Close lightbox" at bounding box center [262, 9] width 13 height 12
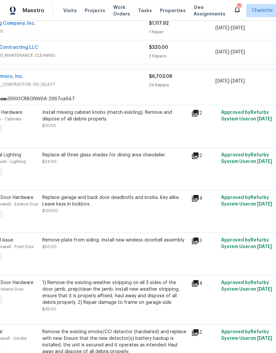
click at [198, 157] on icon at bounding box center [195, 156] width 7 height 7
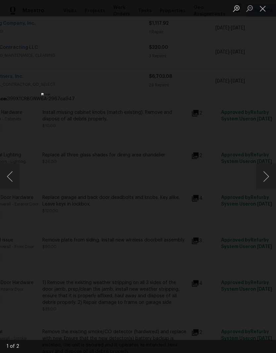
click at [264, 177] on button "Next image" at bounding box center [266, 177] width 20 height 26
click at [262, 176] on button "Next image" at bounding box center [266, 177] width 20 height 26
click at [261, 11] on button "Close lightbox" at bounding box center [262, 9] width 13 height 12
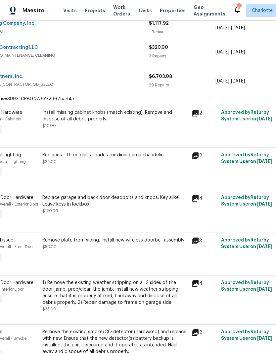
click at [198, 201] on icon at bounding box center [195, 199] width 8 height 8
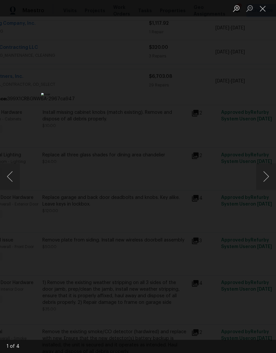
click at [262, 179] on button "Next image" at bounding box center [266, 177] width 20 height 26
click at [265, 176] on button "Next image" at bounding box center [266, 177] width 20 height 26
click at [266, 173] on button "Next image" at bounding box center [266, 177] width 20 height 26
click at [265, 174] on button "Next image" at bounding box center [266, 177] width 20 height 26
click at [261, 7] on button "Close lightbox" at bounding box center [262, 9] width 13 height 12
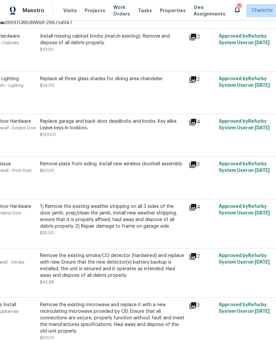
scroll to position [208, 30]
click at [193, 168] on icon at bounding box center [192, 165] width 7 height 7
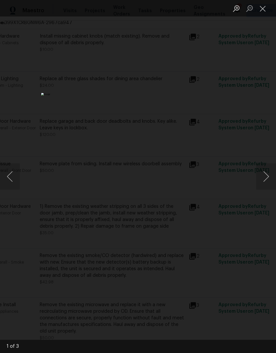
click at [267, 176] on button "Next image" at bounding box center [266, 177] width 20 height 26
click at [267, 175] on button "Next image" at bounding box center [266, 177] width 20 height 26
click at [265, 175] on button "Next image" at bounding box center [266, 177] width 20 height 26
click at [266, 174] on button "Next image" at bounding box center [266, 177] width 20 height 26
click at [263, 8] on button "Close lightbox" at bounding box center [262, 9] width 13 height 12
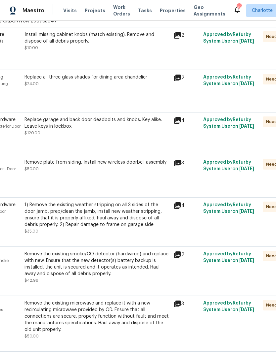
scroll to position [218, 21]
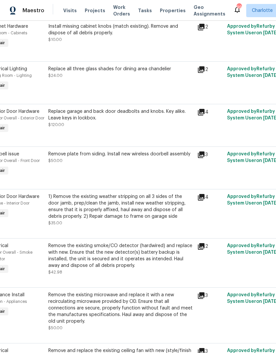
click at [203, 202] on icon at bounding box center [201, 198] width 8 height 8
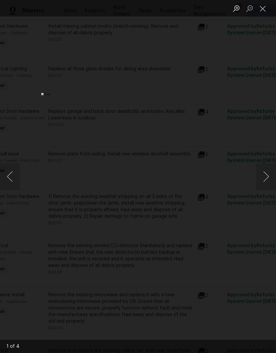
click at [264, 182] on button "Next image" at bounding box center [266, 177] width 20 height 26
click at [263, 183] on button "Next image" at bounding box center [266, 177] width 20 height 26
click at [264, 182] on button "Next image" at bounding box center [266, 177] width 20 height 26
click at [265, 181] on button "Next image" at bounding box center [266, 177] width 20 height 26
click at [260, 12] on button "Close lightbox" at bounding box center [262, 9] width 13 height 12
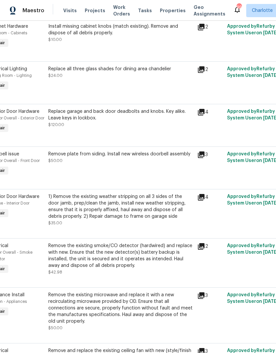
click at [202, 201] on icon at bounding box center [201, 197] width 7 height 7
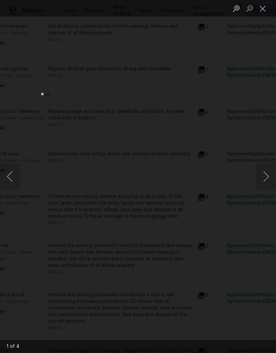
click at [266, 179] on button "Next image" at bounding box center [266, 177] width 20 height 26
click at [263, 8] on button "Close lightbox" at bounding box center [262, 9] width 13 height 12
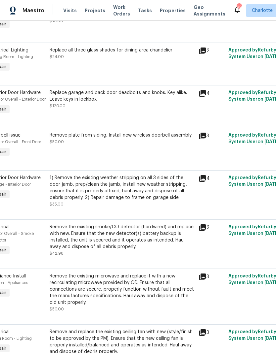
scroll to position [238, 20]
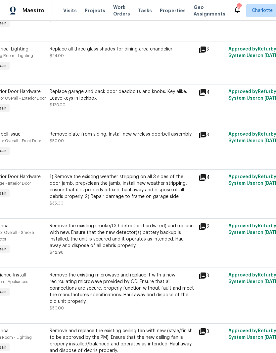
click at [205, 230] on icon at bounding box center [202, 227] width 7 height 7
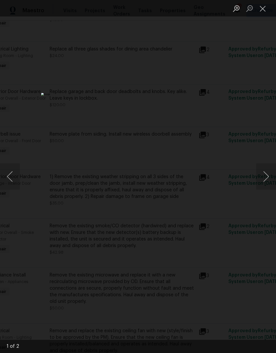
click at [263, 173] on button "Next image" at bounding box center [266, 177] width 20 height 26
click at [261, 8] on button "Close lightbox" at bounding box center [262, 9] width 13 height 12
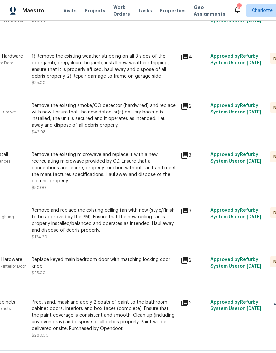
scroll to position [359, 37]
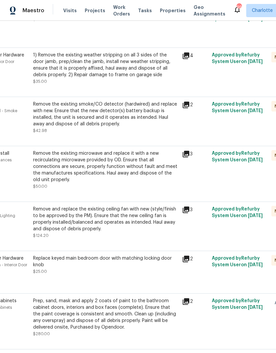
click at [189, 158] on icon at bounding box center [185, 154] width 7 height 7
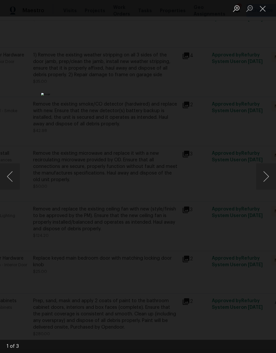
click at [264, 176] on button "Next image" at bounding box center [266, 177] width 20 height 26
click at [265, 176] on button "Next image" at bounding box center [266, 177] width 20 height 26
click at [264, 177] on button "Next image" at bounding box center [266, 177] width 20 height 26
click at [261, 9] on button "Close lightbox" at bounding box center [262, 9] width 13 height 12
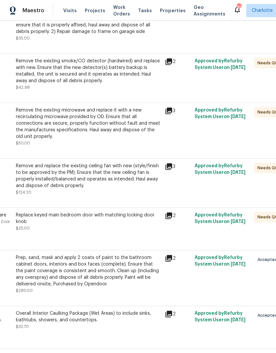
scroll to position [403, 53]
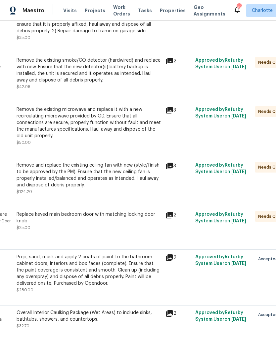
click at [172, 170] on icon at bounding box center [169, 166] width 8 height 8
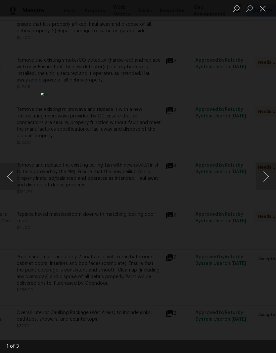
click at [263, 180] on button "Next image" at bounding box center [266, 177] width 20 height 26
click at [264, 180] on button "Next image" at bounding box center [266, 177] width 20 height 26
click at [262, 181] on button "Next image" at bounding box center [266, 177] width 20 height 26
click at [263, 8] on button "Close lightbox" at bounding box center [262, 9] width 13 height 12
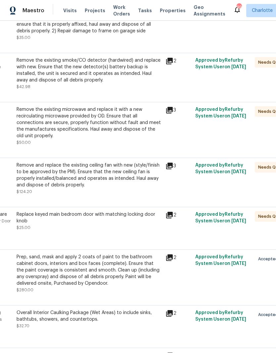
click at [173, 219] on icon at bounding box center [169, 215] width 8 height 8
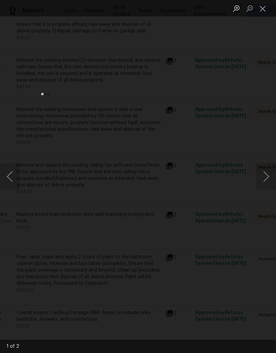
click at [262, 179] on button "Next image" at bounding box center [266, 177] width 20 height 26
click at [265, 179] on button "Next image" at bounding box center [266, 177] width 20 height 26
click at [262, 6] on button "Close lightbox" at bounding box center [262, 9] width 13 height 12
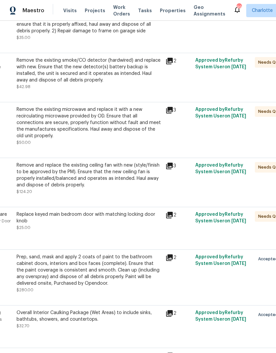
click at [171, 219] on icon at bounding box center [169, 215] width 7 height 7
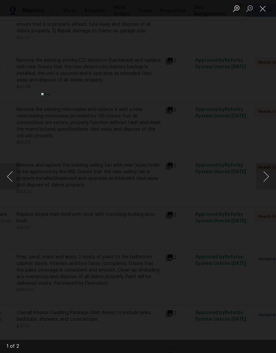
click at [262, 3] on button "Close lightbox" at bounding box center [262, 9] width 13 height 12
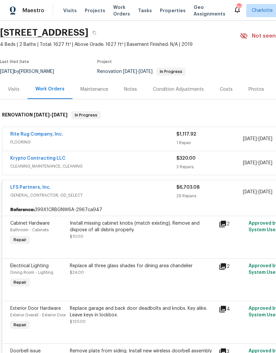
scroll to position [20, 0]
click at [112, 197] on span "GENERAL_CONTRACTOR, OD_SELECT" at bounding box center [93, 195] width 166 height 7
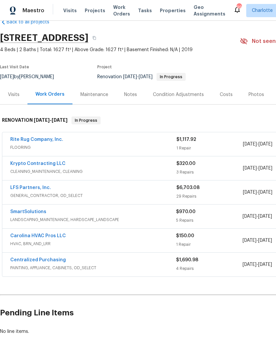
scroll to position [15, 0]
click at [20, 142] on link "Rite Rug Company, Inc." at bounding box center [36, 139] width 53 height 5
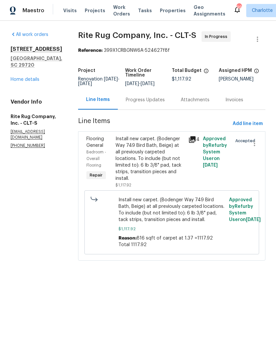
click at [165, 109] on div "Progress Updates" at bounding box center [145, 99] width 55 height 19
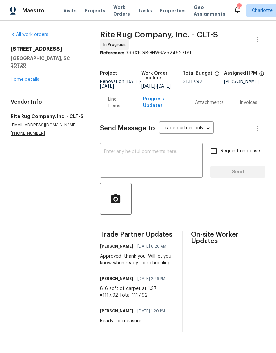
click at [19, 77] on link "Home details" at bounding box center [25, 79] width 29 height 5
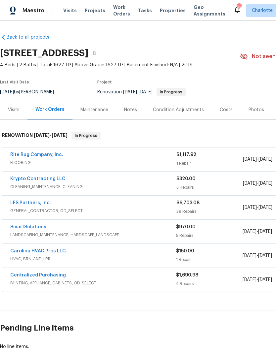
click at [19, 157] on link "Rite Rug Company, Inc." at bounding box center [36, 155] width 53 height 5
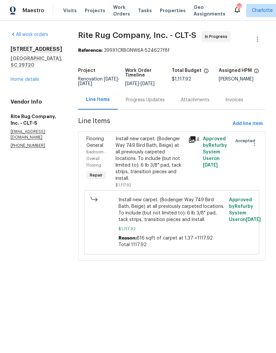
click at [148, 103] on div "Progress Updates" at bounding box center [145, 100] width 39 height 7
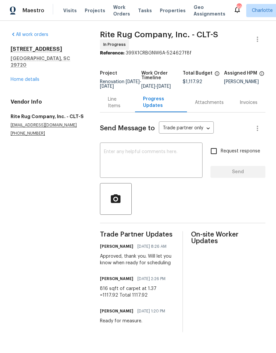
click at [128, 165] on textarea at bounding box center [151, 161] width 95 height 23
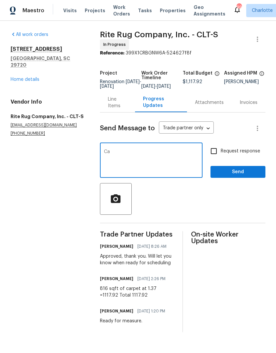
type textarea "C"
type textarea "GC just messaged me, will be ready for install Tuesday 8/19. Can you please con…"
click at [217, 156] on input "Request response" at bounding box center [213, 151] width 14 height 14
checkbox input "true"
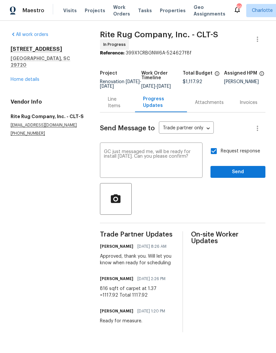
click at [121, 165] on textarea "GC just messaged me, will be ready for install Tuesday 8/19. Can you please con…" at bounding box center [151, 161] width 95 height 23
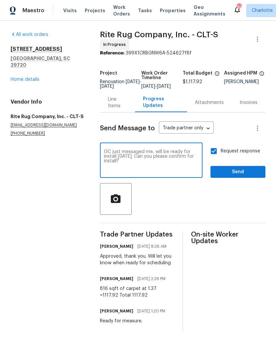
type textarea "GC just messaged me, will be ready for install Tuesday 8/19. Can you please con…"
click at [243, 166] on div "Request response Send" at bounding box center [237, 161] width 55 height 34
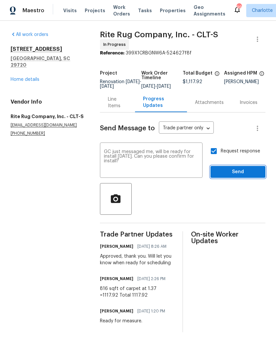
click at [248, 174] on span "Send" at bounding box center [237, 172] width 44 height 8
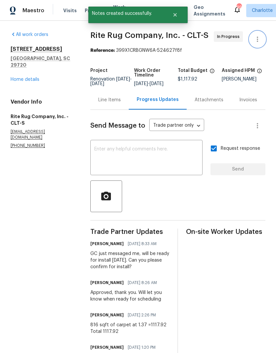
click at [259, 36] on icon "button" at bounding box center [257, 39] width 8 height 8
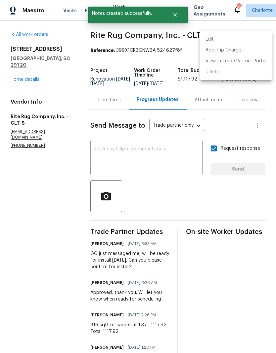
click at [249, 41] on li "Edit" at bounding box center [235, 39] width 71 height 11
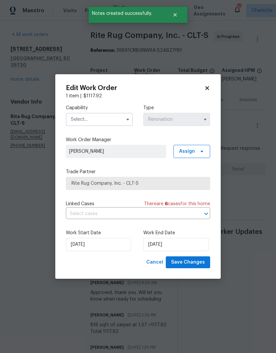
click at [113, 119] on input "text" at bounding box center [99, 119] width 67 height 13
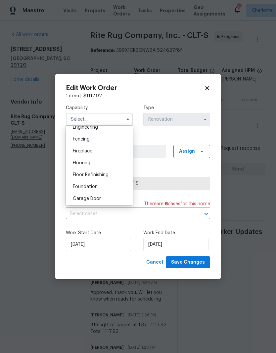
scroll to position [227, 0]
click at [93, 163] on div "Flooring" at bounding box center [98, 163] width 63 height 12
type input "Flooring"
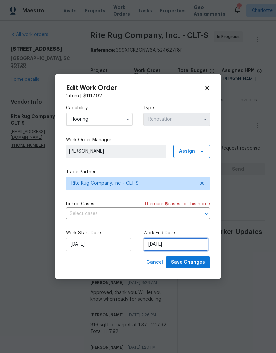
click at [179, 249] on input "8/20/2025" at bounding box center [175, 244] width 65 height 13
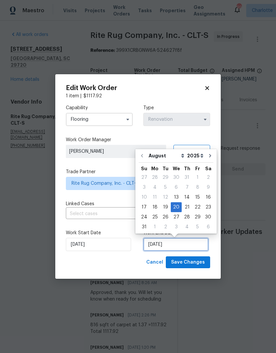
scroll to position [5, 0]
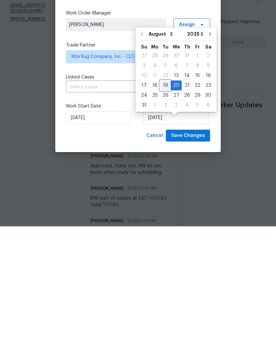
click at [163, 208] on div "19" at bounding box center [165, 212] width 11 height 9
type input "8/19/2025"
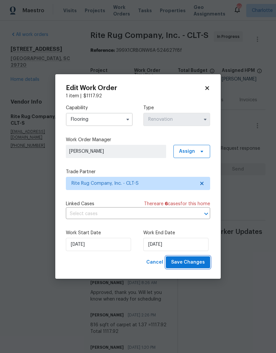
click at [193, 263] on span "Save Changes" at bounding box center [188, 263] width 34 height 8
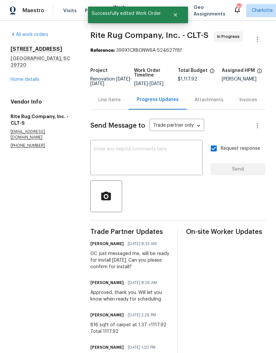
click at [17, 77] on link "Home details" at bounding box center [25, 79] width 29 height 5
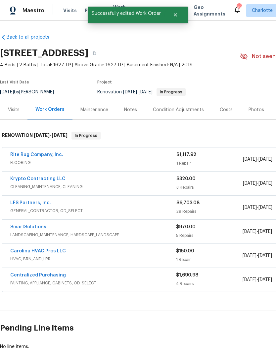
click at [23, 201] on link "LFS Partners, Inc." at bounding box center [30, 203] width 41 height 5
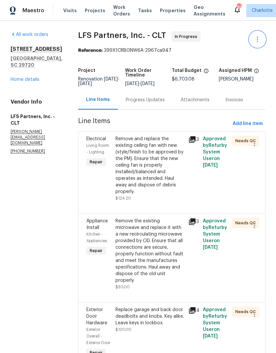
click at [257, 40] on icon "button" at bounding box center [257, 39] width 8 height 8
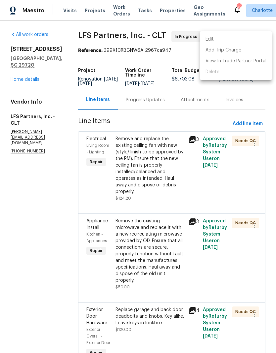
click at [250, 40] on li "Edit" at bounding box center [235, 39] width 71 height 11
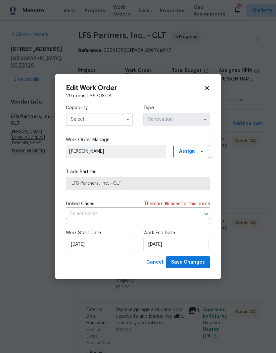
click at [120, 117] on input "text" at bounding box center [99, 119] width 67 height 13
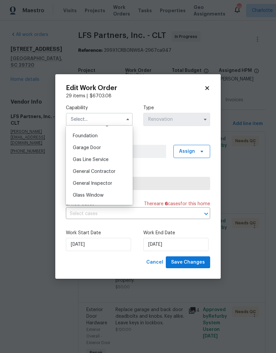
scroll to position [280, 0]
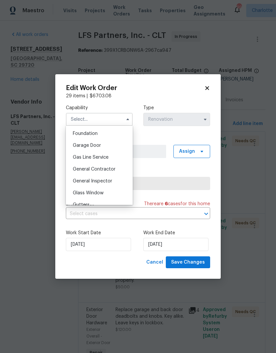
click at [113, 170] on span "General Contractor" at bounding box center [94, 169] width 43 height 5
type input "General Contractor"
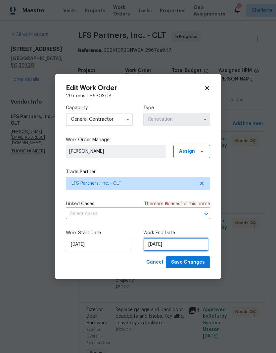
click at [187, 249] on input "8/20/2025" at bounding box center [175, 244] width 65 height 13
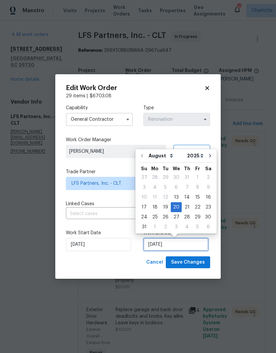
scroll to position [5, 0]
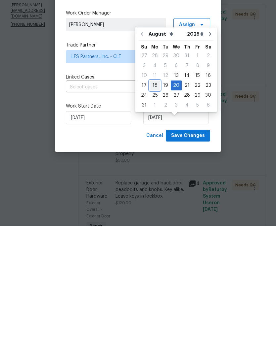
click at [154, 208] on div "18" at bounding box center [154, 212] width 11 height 9
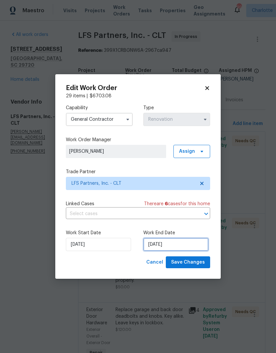
click at [191, 242] on input "8/18/2025" at bounding box center [175, 244] width 65 height 13
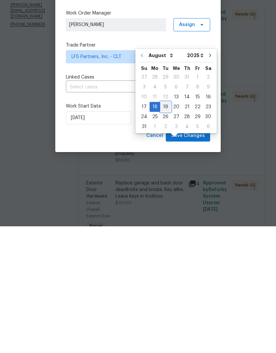
click at [161, 229] on div "19" at bounding box center [165, 233] width 11 height 9
type input "8/19/2025"
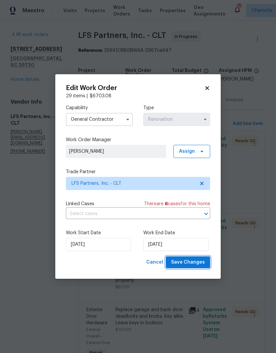
click at [192, 264] on span "Save Changes" at bounding box center [188, 263] width 34 height 8
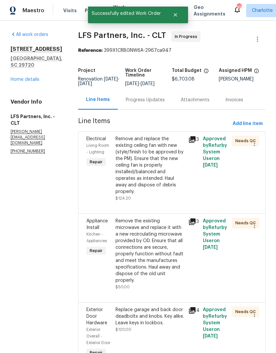
click at [12, 77] on link "Home details" at bounding box center [25, 79] width 29 height 5
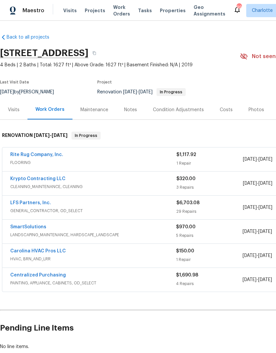
click at [36, 225] on link "SmartSolutions" at bounding box center [28, 227] width 36 height 5
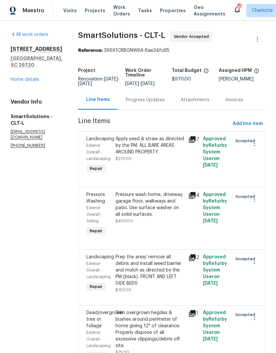
click at [150, 103] on div "Progress Updates" at bounding box center [145, 100] width 39 height 7
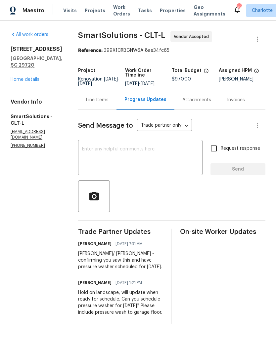
click at [151, 170] on textarea at bounding box center [140, 158] width 116 height 23
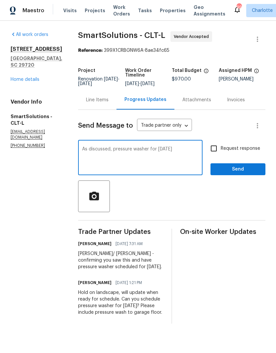
click at [151, 153] on textarea "As discussed, pressure washer for today" at bounding box center [140, 158] width 116 height 23
click at [138, 166] on textarea "As discussed, pressure washer is scheduled for today" at bounding box center [140, 158] width 116 height 23
type textarea "As discussed, pressure washer is scheduled for today. Can you please schedule l…"
click at [212, 156] on input "Request response" at bounding box center [213, 149] width 14 height 14
checkbox input "true"
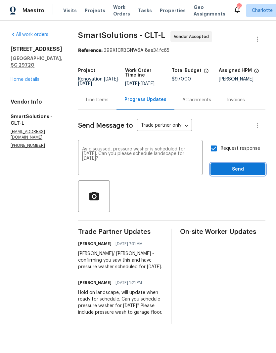
click at [251, 173] on span "Send" at bounding box center [237, 170] width 44 height 8
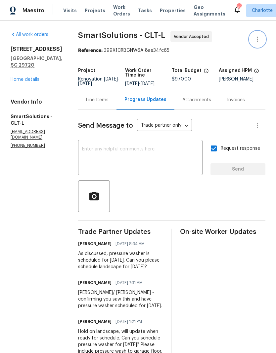
click at [259, 40] on icon "button" at bounding box center [257, 39] width 8 height 8
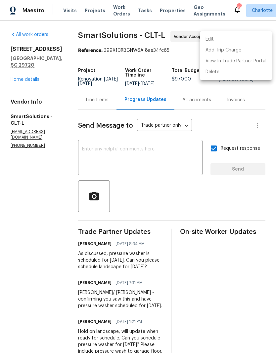
click at [244, 42] on li "Edit" at bounding box center [235, 39] width 71 height 11
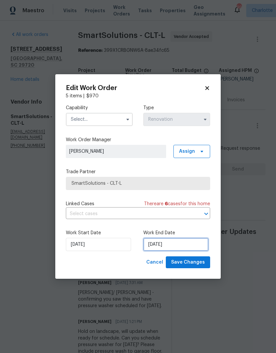
click at [185, 247] on input "8/19/2025" at bounding box center [175, 244] width 65 height 13
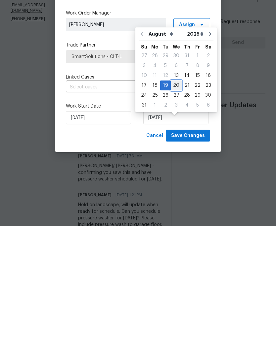
click at [171, 208] on div "20" at bounding box center [175, 212] width 11 height 9
type input "8/20/2025"
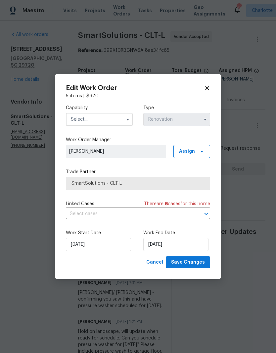
click at [116, 120] on input "text" at bounding box center [99, 119] width 67 height 13
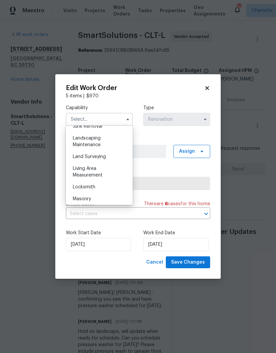
scroll to position [432, 0]
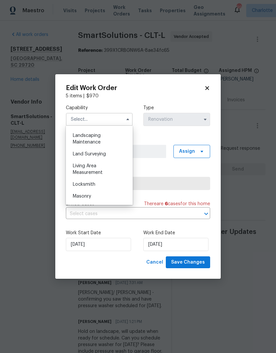
click at [111, 138] on div "Landscaping Maintenance" at bounding box center [98, 139] width 63 height 19
type input "Landscaping Maintenance"
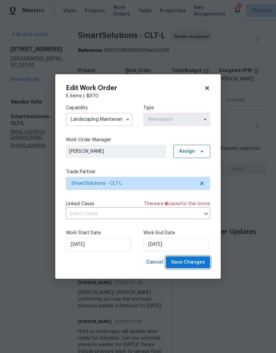
click at [195, 269] on button "Save Changes" at bounding box center [188, 263] width 44 height 12
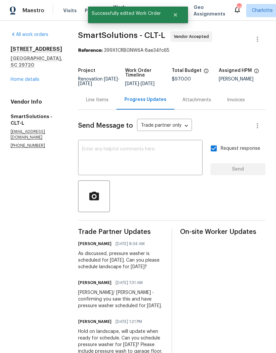
click at [13, 77] on link "Home details" at bounding box center [25, 79] width 29 height 5
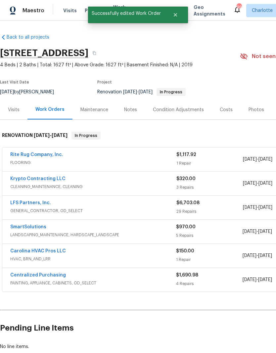
click at [21, 249] on link "Carolina HVAC Pros LLC" at bounding box center [38, 251] width 56 height 5
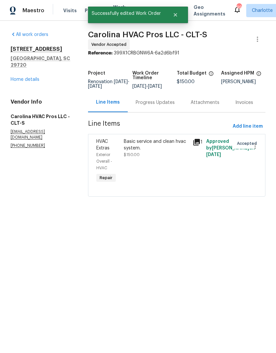
click at [161, 106] on div "Progress Updates" at bounding box center [154, 102] width 39 height 7
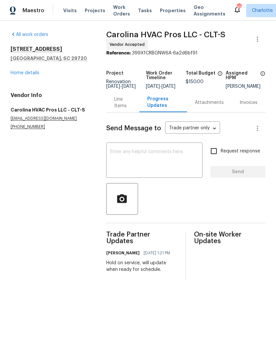
click at [161, 163] on textarea at bounding box center [154, 161] width 88 height 23
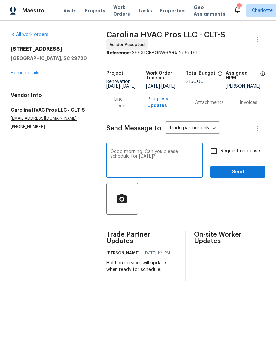
click at [172, 155] on textarea "Good morning. Can you please schedule for Tuesday, 8/19?" at bounding box center [154, 161] width 88 height 23
click at [172, 154] on textarea "Good morning. Can you please schedule for Tuesday, 8/19?" at bounding box center [154, 161] width 88 height 23
click at [162, 199] on div at bounding box center [185, 199] width 159 height 32
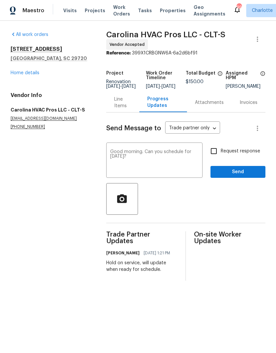
click at [165, 165] on textarea "Good morning. Can you schedule for Tuesday, 8/19?" at bounding box center [154, 161] width 88 height 23
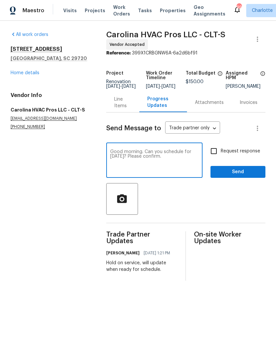
type textarea "Good morning. Can you schedule for Tuesday, 8/19? Please confirm."
click at [213, 157] on input "Request response" at bounding box center [213, 151] width 14 height 14
checkbox input "true"
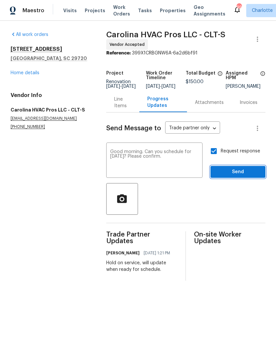
click at [250, 178] on button "Send" at bounding box center [237, 172] width 55 height 12
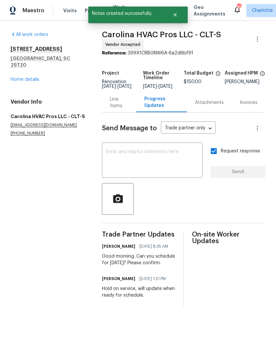
click at [12, 77] on link "Home details" at bounding box center [25, 79] width 29 height 5
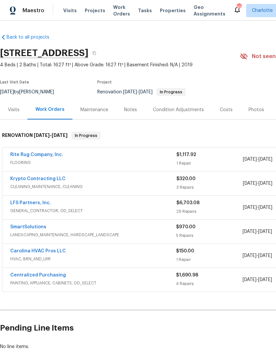
click at [26, 253] on link "Carolina HVAC Pros LLC" at bounding box center [38, 251] width 56 height 5
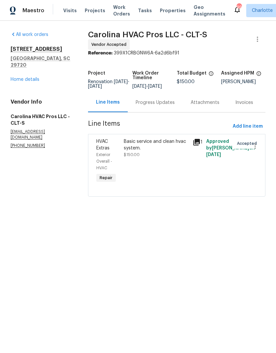
click at [158, 112] on div "Progress Updates" at bounding box center [155, 102] width 55 height 19
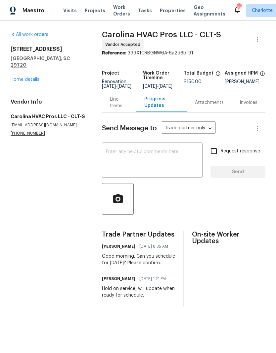
click at [21, 77] on link "Home details" at bounding box center [25, 79] width 29 height 5
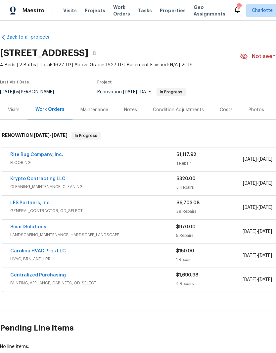
click at [36, 229] on link "SmartSolutions" at bounding box center [28, 227] width 36 height 5
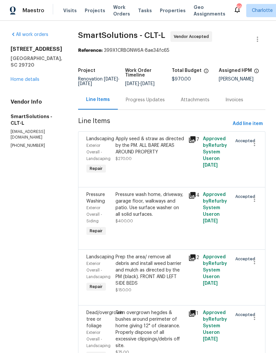
click at [151, 103] on div "Progress Updates" at bounding box center [145, 100] width 39 height 7
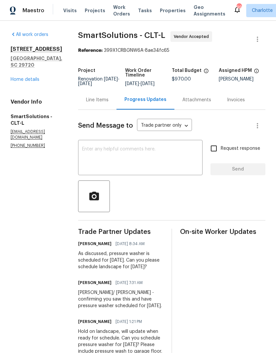
click at [17, 77] on link "Home details" at bounding box center [25, 79] width 29 height 5
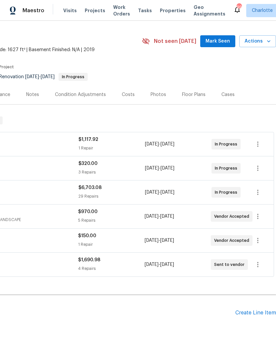
scroll to position [15, 98]
click at [225, 39] on span "Mark Seen" at bounding box center [217, 41] width 24 height 8
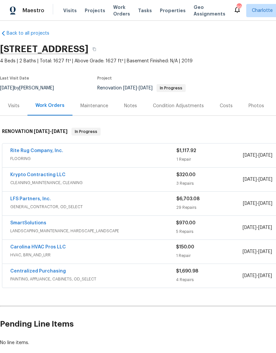
scroll to position [3, 0]
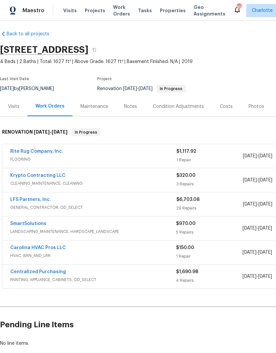
click at [26, 177] on link "Krypto Contracting LLC" at bounding box center [37, 175] width 55 height 5
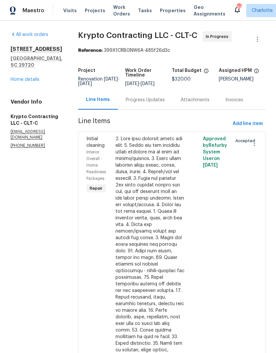
click at [155, 103] on div "Progress Updates" at bounding box center [145, 100] width 39 height 7
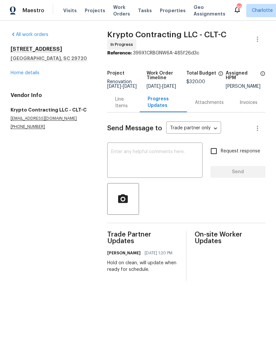
click at [162, 161] on textarea at bounding box center [154, 161] width 87 height 23
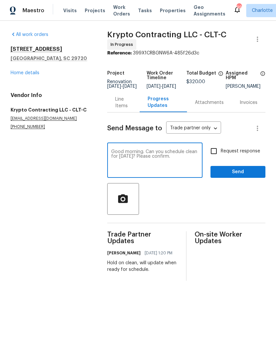
type textarea "Good morning. Can you schedule clean for Wednesday 8/20? Please confirm."
click at [213, 158] on input "Request response" at bounding box center [213, 151] width 14 height 14
checkbox input "true"
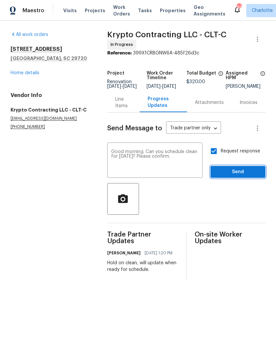
click at [251, 176] on span "Send" at bounding box center [237, 172] width 44 height 8
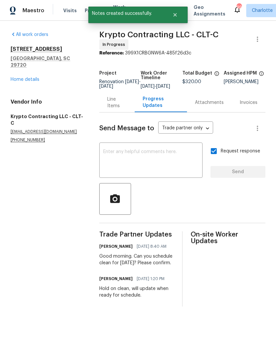
click at [22, 77] on link "Home details" at bounding box center [25, 79] width 29 height 5
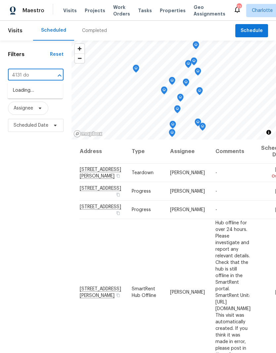
type input "4131 doe"
click at [25, 91] on li "[STREET_ADDRESS]" at bounding box center [35, 90] width 55 height 11
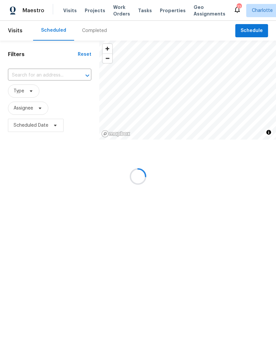
type input "[STREET_ADDRESS]"
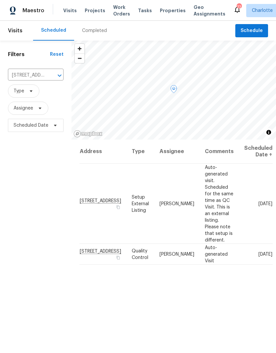
click at [0, 0] on icon at bounding box center [0, 0] width 0 height 0
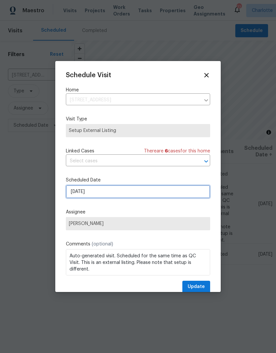
click at [146, 194] on input "[DATE]" at bounding box center [138, 191] width 144 height 13
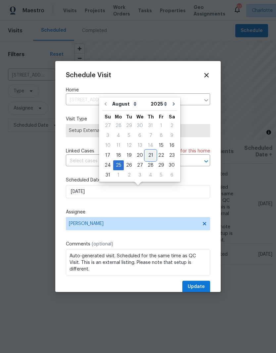
click at [148, 158] on div "21" at bounding box center [150, 155] width 11 height 9
type input "[DATE]"
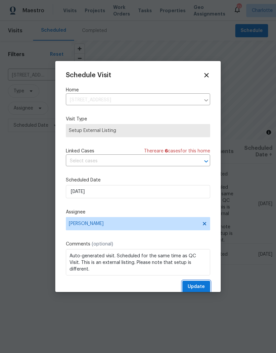
click at [197, 287] on span "Update" at bounding box center [195, 287] width 17 height 8
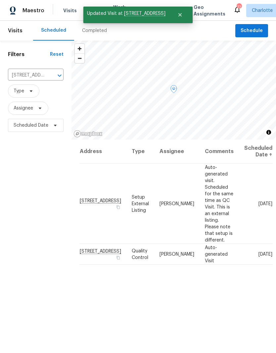
click at [0, 0] on icon at bounding box center [0, 0] width 0 height 0
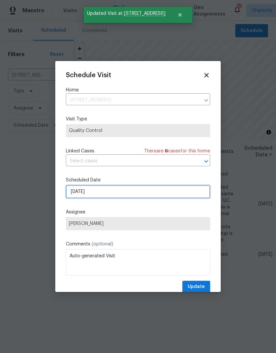
click at [139, 192] on input "8/25/2025" at bounding box center [138, 191] width 144 height 13
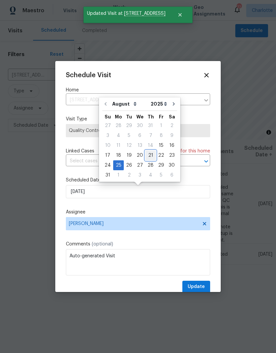
click at [147, 154] on div "21" at bounding box center [150, 155] width 11 height 9
type input "8/21/2025"
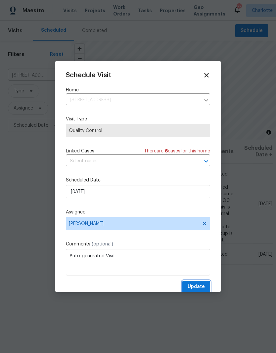
click at [200, 286] on span "Update" at bounding box center [195, 287] width 17 height 8
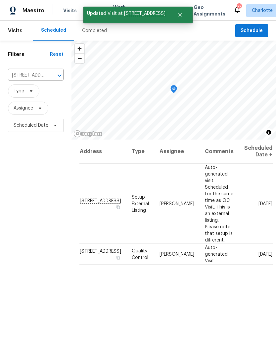
click at [50, 80] on button "Clear" at bounding box center [50, 75] width 9 height 9
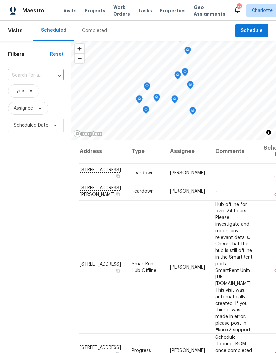
click at [39, 76] on input "text" at bounding box center [26, 75] width 37 height 10
type input "1047 m"
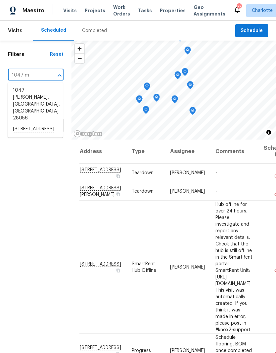
click at [20, 124] on li "1047 Mallard Dr, Rock Hill, SC 29732" at bounding box center [35, 129] width 55 height 11
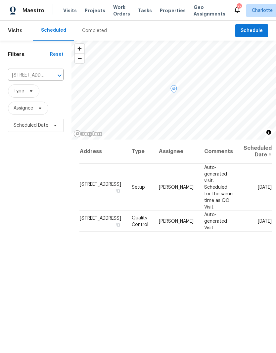
click at [0, 0] on icon at bounding box center [0, 0] width 0 height 0
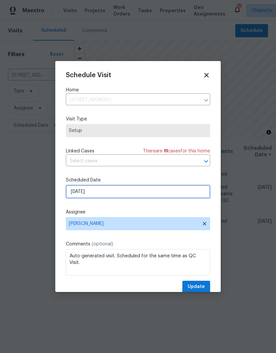
click at [179, 199] on input "8/22/2025" at bounding box center [138, 191] width 144 height 13
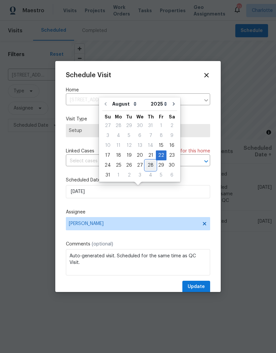
click at [147, 167] on div "28" at bounding box center [150, 165] width 11 height 9
type input "8/28/2025"
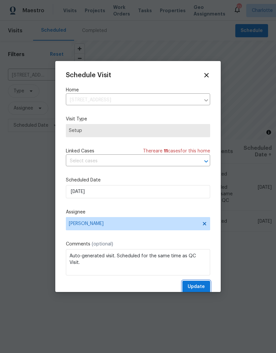
click at [198, 286] on span "Update" at bounding box center [195, 287] width 17 height 8
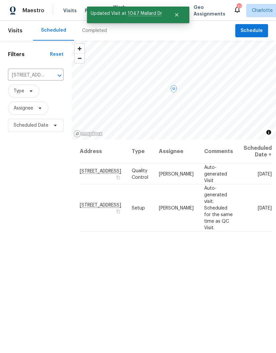
click at [0, 0] on icon at bounding box center [0, 0] width 0 height 0
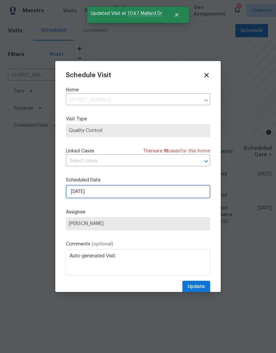
click at [137, 189] on input "8/22/2025" at bounding box center [138, 191] width 144 height 13
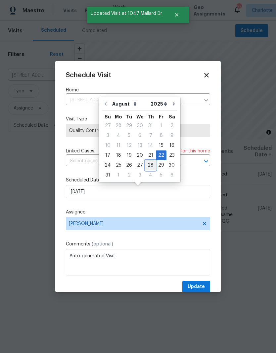
click at [148, 167] on div "28" at bounding box center [150, 165] width 11 height 9
type input "8/28/2025"
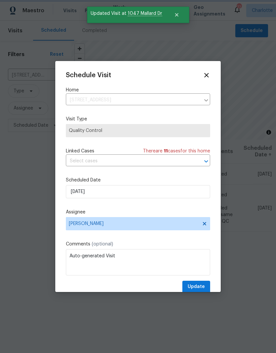
click at [201, 285] on span "Update" at bounding box center [195, 287] width 17 height 8
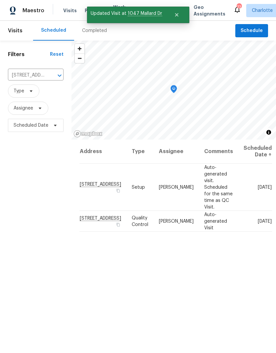
click at [51, 77] on icon "Clear" at bounding box center [51, 75] width 7 height 7
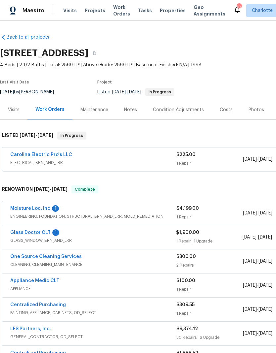
click at [39, 207] on link "Moisture Loc, Inc" at bounding box center [30, 208] width 40 height 5
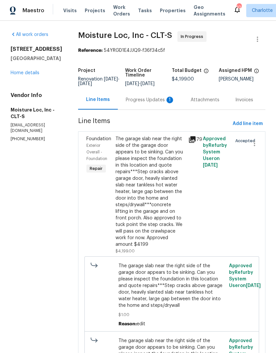
click at [156, 109] on div "Progress Updates 1" at bounding box center [150, 99] width 65 height 19
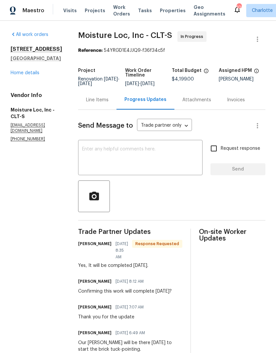
click at [157, 156] on textarea at bounding box center [140, 158] width 116 height 23
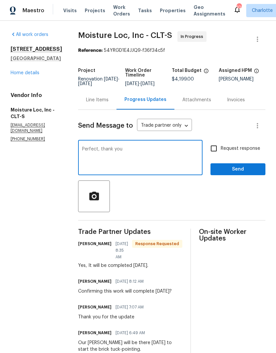
type textarea "Perfect, thank you"
click at [251, 173] on span "Send" at bounding box center [237, 170] width 44 height 8
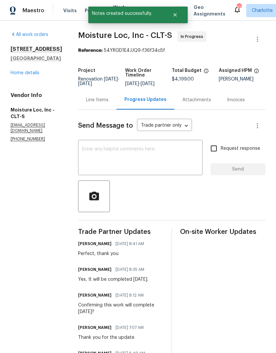
click at [31, 75] on link "Home details" at bounding box center [25, 73] width 29 height 5
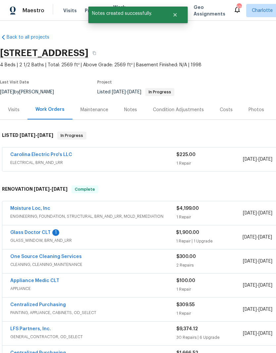
click at [41, 233] on link "Glass Doctor CLT" at bounding box center [30, 233] width 40 height 5
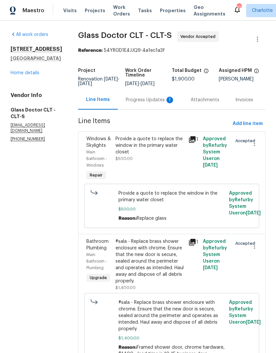
click at [143, 100] on div "Progress Updates 1" at bounding box center [150, 100] width 49 height 7
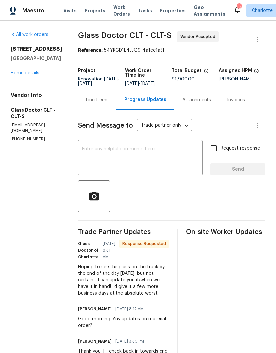
click at [84, 168] on textarea at bounding box center [140, 158] width 116 height 23
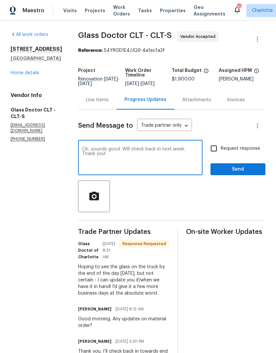
type textarea "Ok, sounds good. Will check back in next week. Thank you!"
click at [254, 168] on span "Send" at bounding box center [237, 170] width 44 height 8
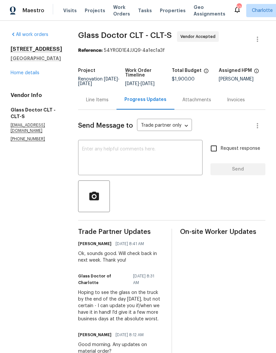
click at [17, 75] on link "Home details" at bounding box center [25, 73] width 29 height 5
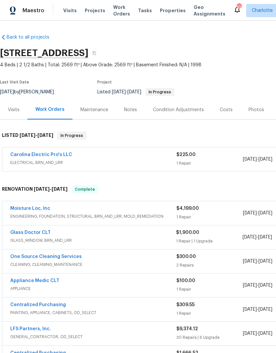
click at [30, 153] on link "Carolina Electric Pro's LLC" at bounding box center [41, 155] width 62 height 5
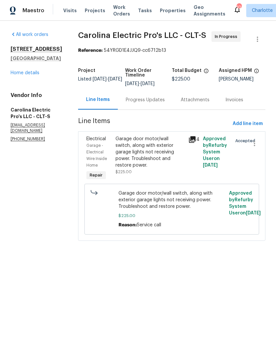
click at [150, 103] on div "Progress Updates" at bounding box center [145, 100] width 39 height 7
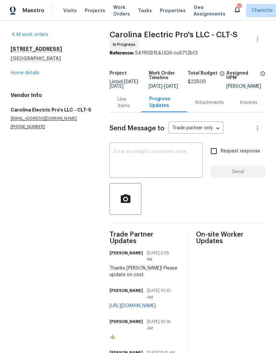
click at [122, 107] on div "Line Items" at bounding box center [125, 102] width 16 height 13
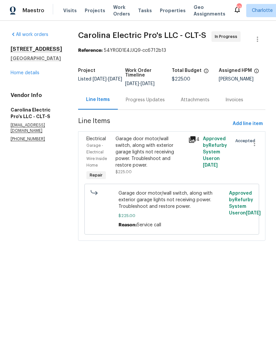
click at [22, 72] on link "Home details" at bounding box center [25, 73] width 29 height 5
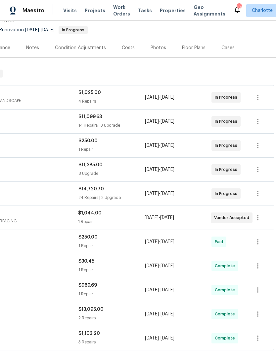
scroll to position [62, 98]
click at [256, 147] on icon "button" at bounding box center [257, 146] width 8 height 8
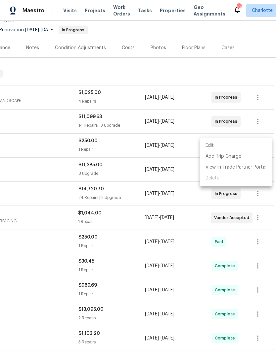
click at [253, 148] on li "Edit" at bounding box center [235, 145] width 71 height 11
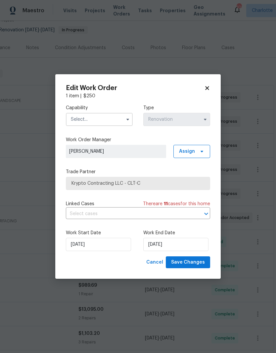
click at [114, 118] on input "text" at bounding box center [99, 119] width 67 height 13
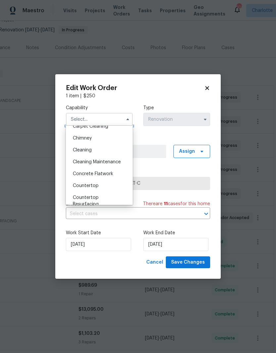
scroll to position [79, 0]
click at [118, 162] on span "Cleaning Maintenance" at bounding box center [97, 161] width 48 height 5
type input "Cleaning Maintenance"
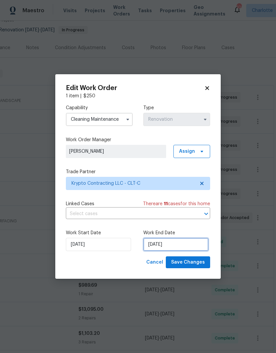
click at [182, 248] on input "8/22/2025" at bounding box center [175, 244] width 65 height 13
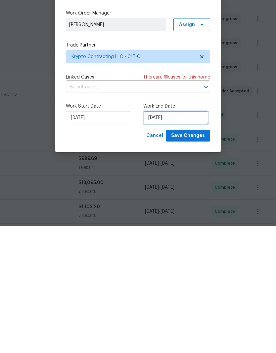
select select "7"
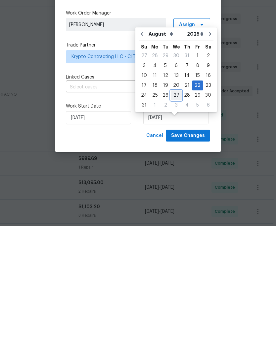
click at [174, 218] on div "27" at bounding box center [175, 222] width 11 height 9
type input "8/27/2025"
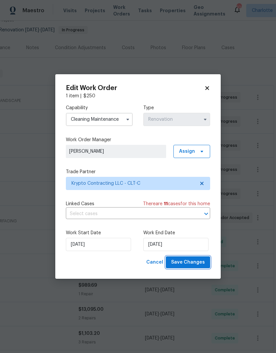
click at [195, 261] on span "Save Changes" at bounding box center [188, 263] width 34 height 8
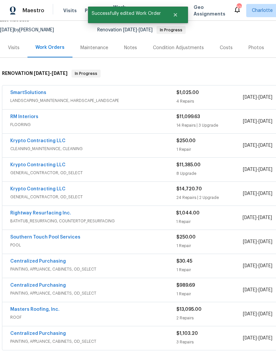
scroll to position [62, 0]
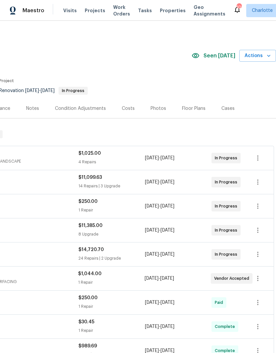
scroll to position [0, 98]
click at [258, 183] on icon "button" at bounding box center [257, 182] width 8 height 8
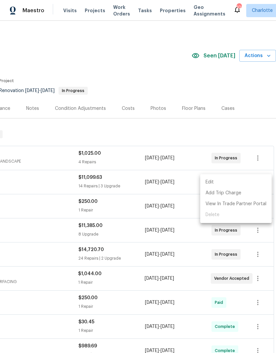
click at [244, 181] on li "Edit" at bounding box center [235, 182] width 71 height 11
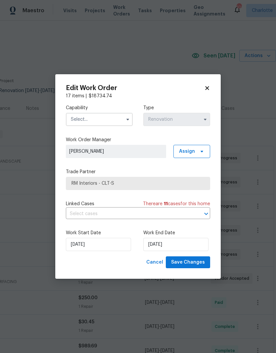
click at [116, 119] on input "text" at bounding box center [99, 119] width 67 height 13
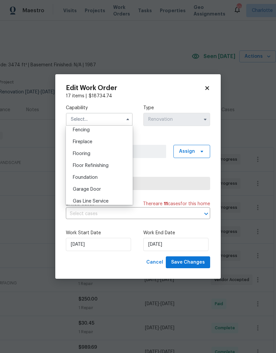
scroll to position [233, 0]
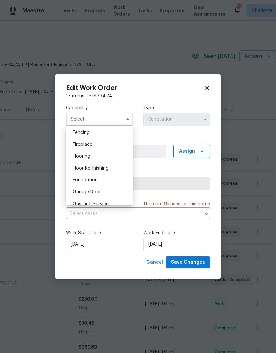
click at [108, 156] on div "Flooring" at bounding box center [98, 157] width 63 height 12
type input "Flooring"
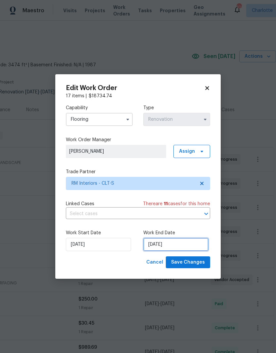
click at [185, 243] on input "[DATE]" at bounding box center [175, 244] width 65 height 13
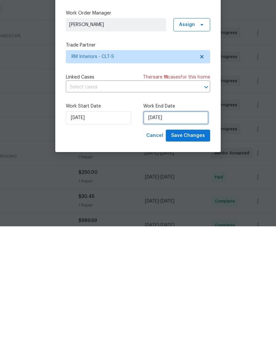
select select "7"
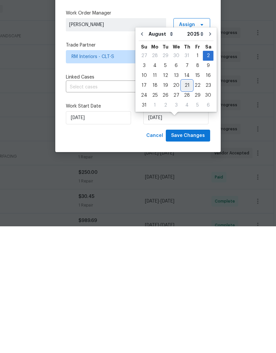
click at [183, 208] on div "21" at bounding box center [186, 212] width 11 height 9
type input "8/21/2025"
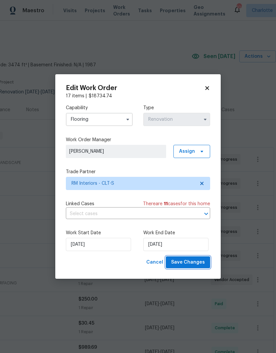
click at [196, 261] on span "Save Changes" at bounding box center [188, 263] width 34 height 8
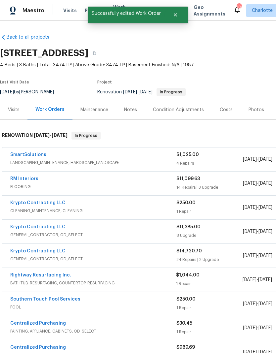
scroll to position [0, 0]
click at [18, 177] on link "RM Interiors" at bounding box center [24, 179] width 28 height 5
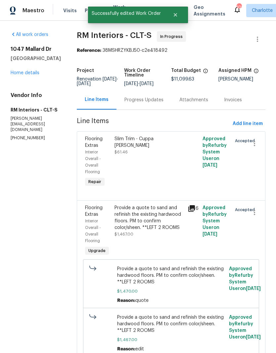
click at [151, 103] on div "Progress Updates" at bounding box center [143, 100] width 39 height 7
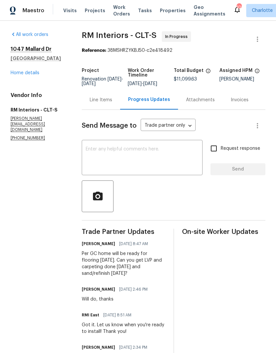
click at [28, 74] on link "Home details" at bounding box center [25, 73] width 29 height 5
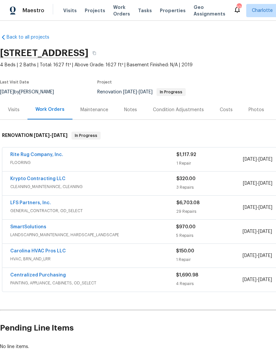
click at [17, 155] on link "Rite Rug Company, Inc." at bounding box center [36, 155] width 53 height 5
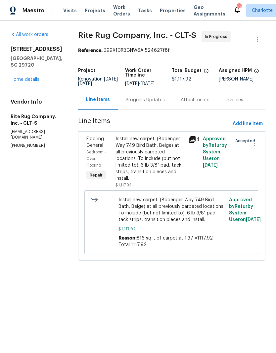
click at [159, 110] on div "Progress Updates" at bounding box center [145, 99] width 55 height 19
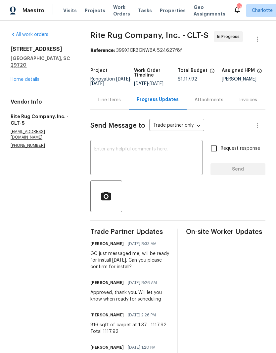
click at [17, 77] on link "Home details" at bounding box center [25, 79] width 29 height 5
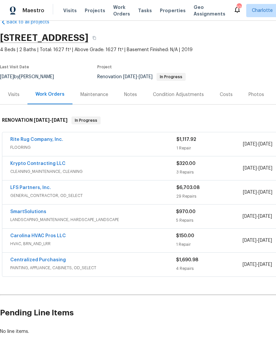
scroll to position [15, 0]
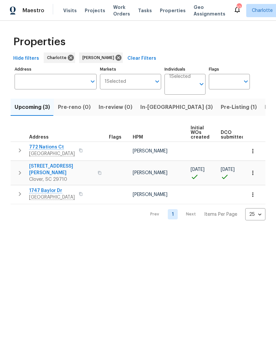
click at [254, 153] on icon "button" at bounding box center [252, 151] width 7 height 7
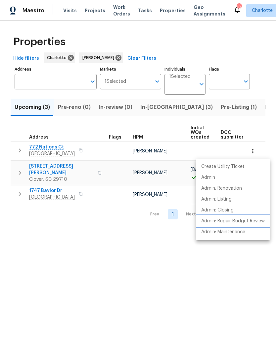
click at [252, 224] on p "Admin: Repair Budget Review" at bounding box center [232, 221] width 63 height 7
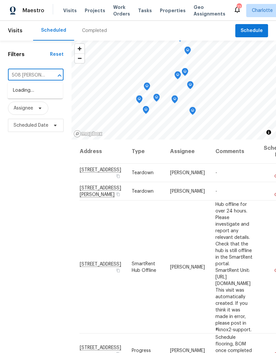
type input "[STREET_ADDRESS][PERSON_NAME]"
click at [21, 95] on li "[STREET_ADDRESS][PERSON_NAME]" at bounding box center [35, 94] width 55 height 18
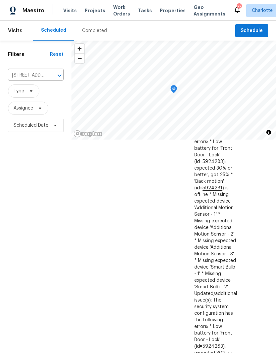
scroll to position [760, 46]
click at [0, 0] on icon at bounding box center [0, 0] width 0 height 0
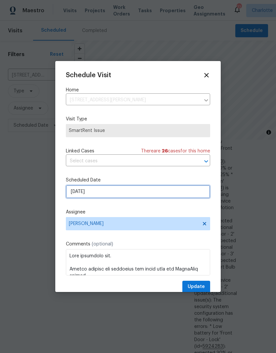
click at [129, 194] on input "8/29/2025" at bounding box center [138, 191] width 144 height 13
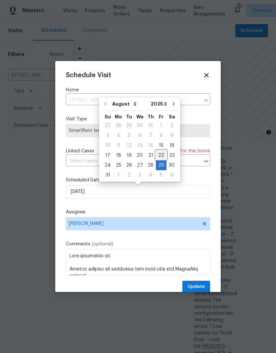
click at [156, 154] on div "22" at bounding box center [161, 155] width 11 height 9
type input "8/22/2025"
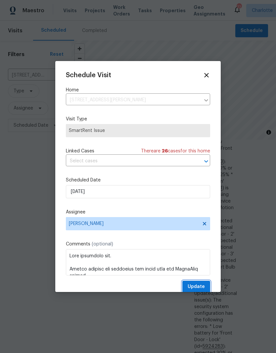
click at [202, 288] on span "Update" at bounding box center [195, 287] width 17 height 8
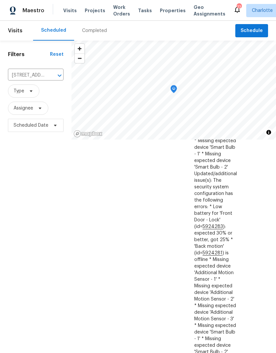
scroll to position [695, 46]
click at [0, 0] on icon at bounding box center [0, 0] width 0 height 0
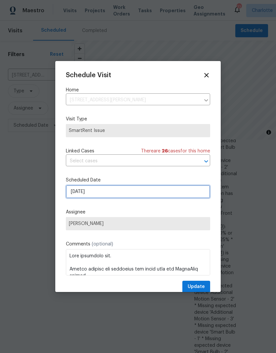
click at [174, 194] on input "8/22/2025" at bounding box center [138, 191] width 144 height 13
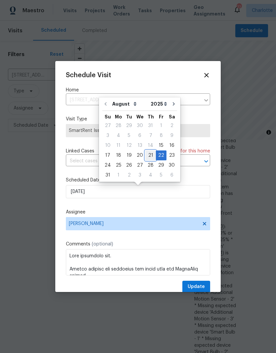
click at [148, 155] on div "21" at bounding box center [150, 155] width 11 height 9
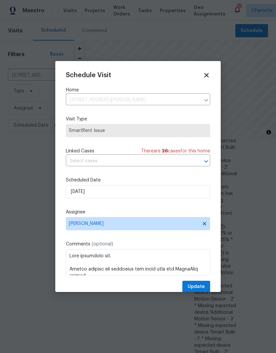
type input "8/21/2025"
click at [200, 290] on span "Update" at bounding box center [195, 287] width 17 height 8
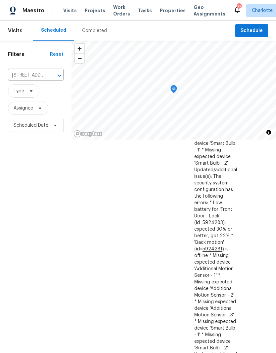
scroll to position [0, 0]
click at [50, 77] on icon "Clear" at bounding box center [51, 76] width 4 height 4
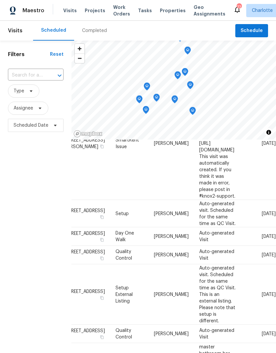
scroll to position [415, 46]
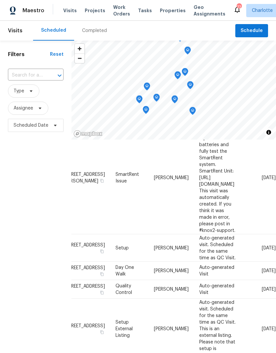
click at [20, 77] on input "text" at bounding box center [26, 75] width 37 height 10
type input "772 n"
click at [22, 94] on li "772 Nations Ct, Rock Hill, SC 29730" at bounding box center [35, 90] width 55 height 11
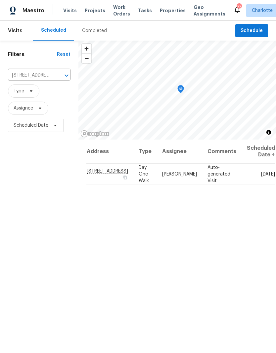
click at [55, 78] on icon "Clear" at bounding box center [58, 75] width 7 height 7
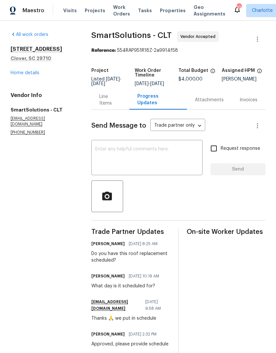
click at [18, 72] on link "Home details" at bounding box center [25, 73] width 29 height 5
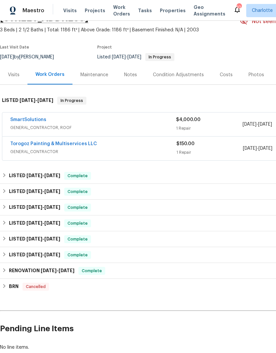
scroll to position [35, 0]
click at [129, 80] on div "Notes" at bounding box center [130, 74] width 29 height 19
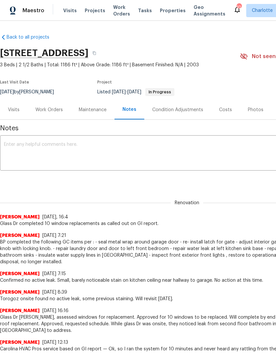
click at [173, 160] on textarea at bounding box center [186, 153] width 365 height 23
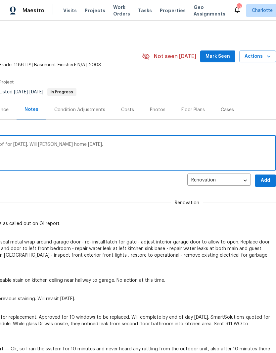
scroll to position [0, 98]
type textarea "SmartSolutions scheduled replacement roof for [DATE]. Will [PERSON_NAME] home […"
click at [267, 184] on span "Add" at bounding box center [265, 181] width 11 height 8
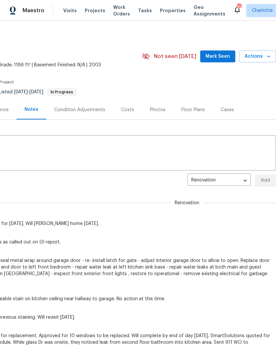
click at [222, 58] on span "Mark Seen" at bounding box center [217, 57] width 24 height 8
